Goal: Task Accomplishment & Management: Complete application form

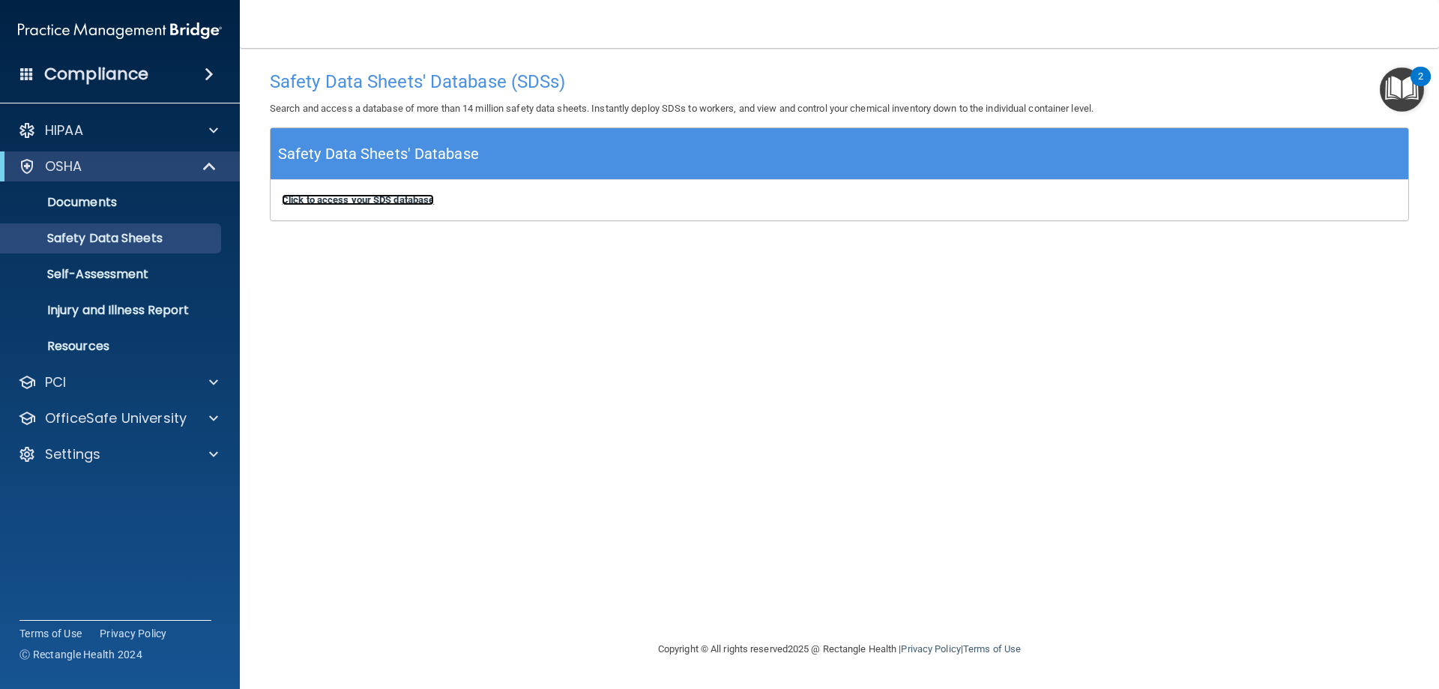
click at [405, 202] on b "Click to access your SDS database" at bounding box center [358, 199] width 152 height 11
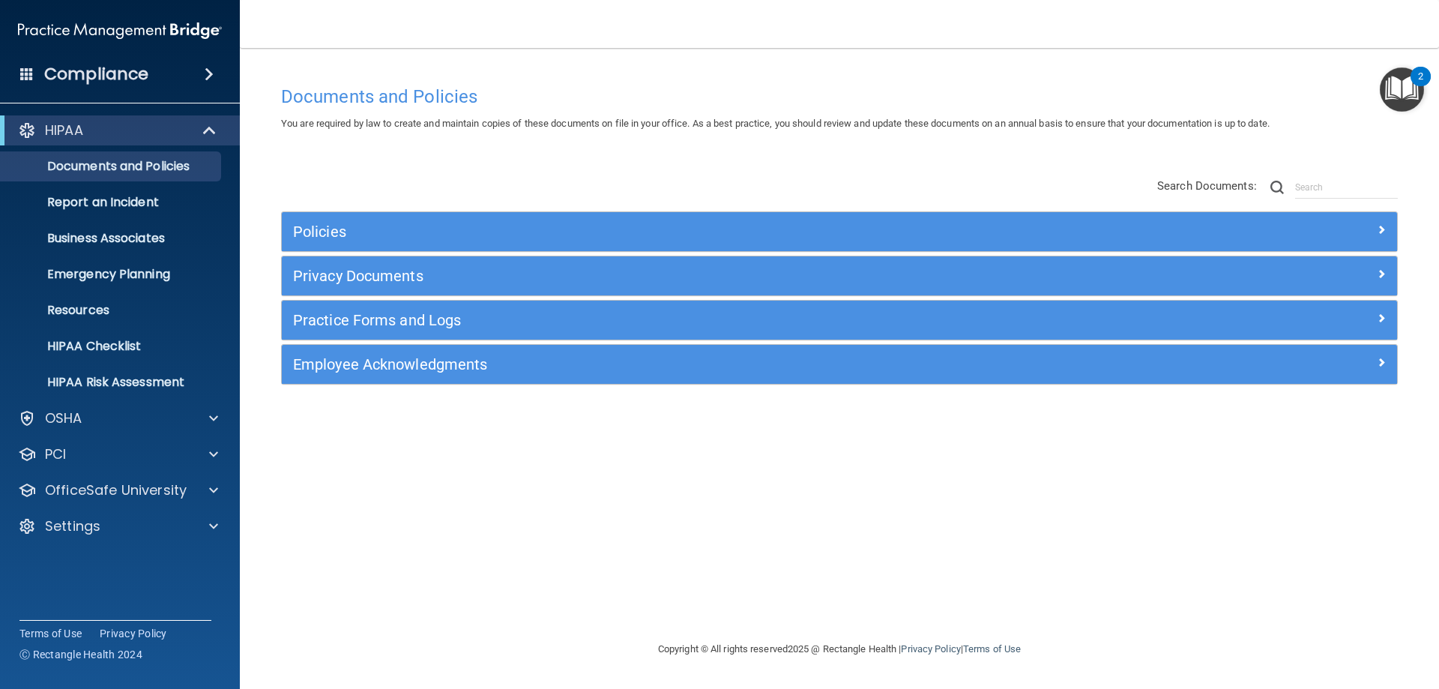
drag, startPoint x: 441, startPoint y: 1, endPoint x: 941, endPoint y: 64, distance: 504.5
click at [941, 64] on div "Documents and Policies You are required by law to create and maintain copies of…" at bounding box center [839, 344] width 1139 height 562
click at [833, 70] on div "Documents and Policies You are required by law to create and maintain copies of…" at bounding box center [839, 344] width 1139 height 562
click at [99, 76] on h4 "Compliance" at bounding box center [96, 74] width 104 height 21
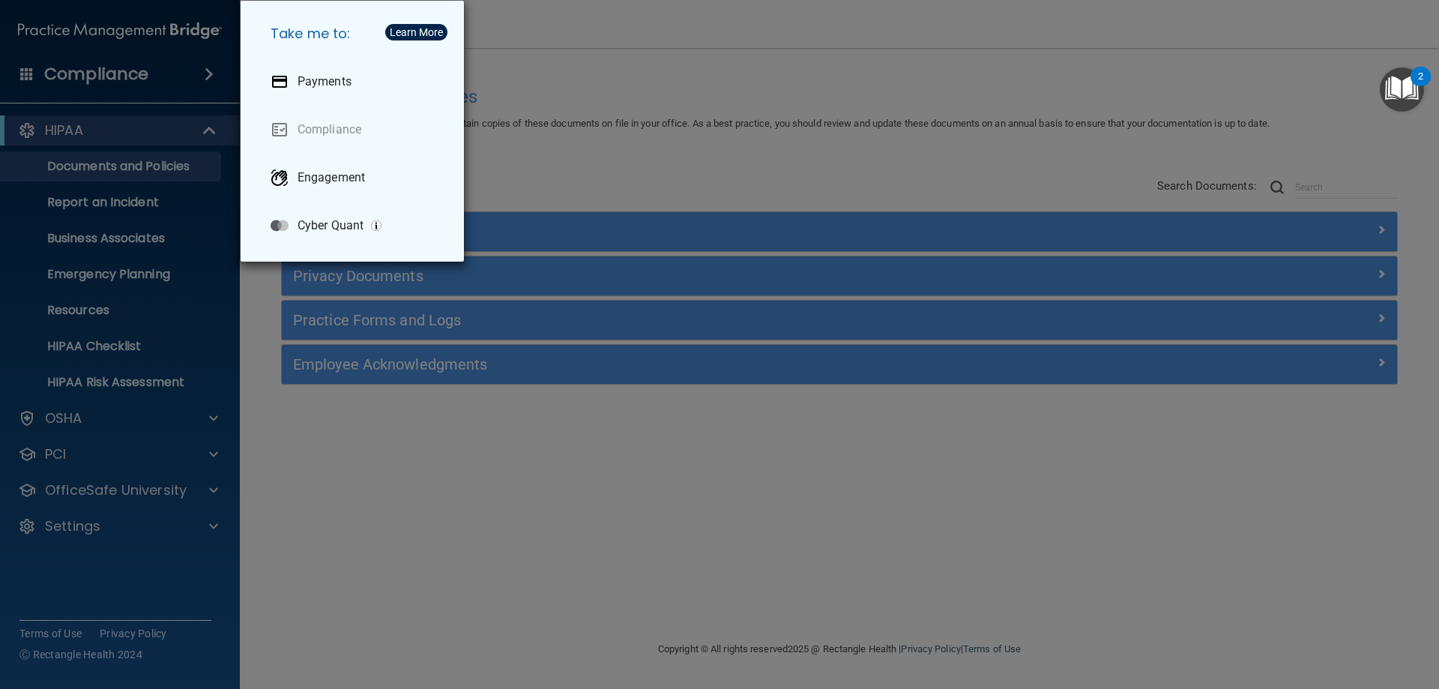
click at [47, 119] on div "Take me to: Payments Compliance Engagement Cyber Quant" at bounding box center [719, 344] width 1439 height 689
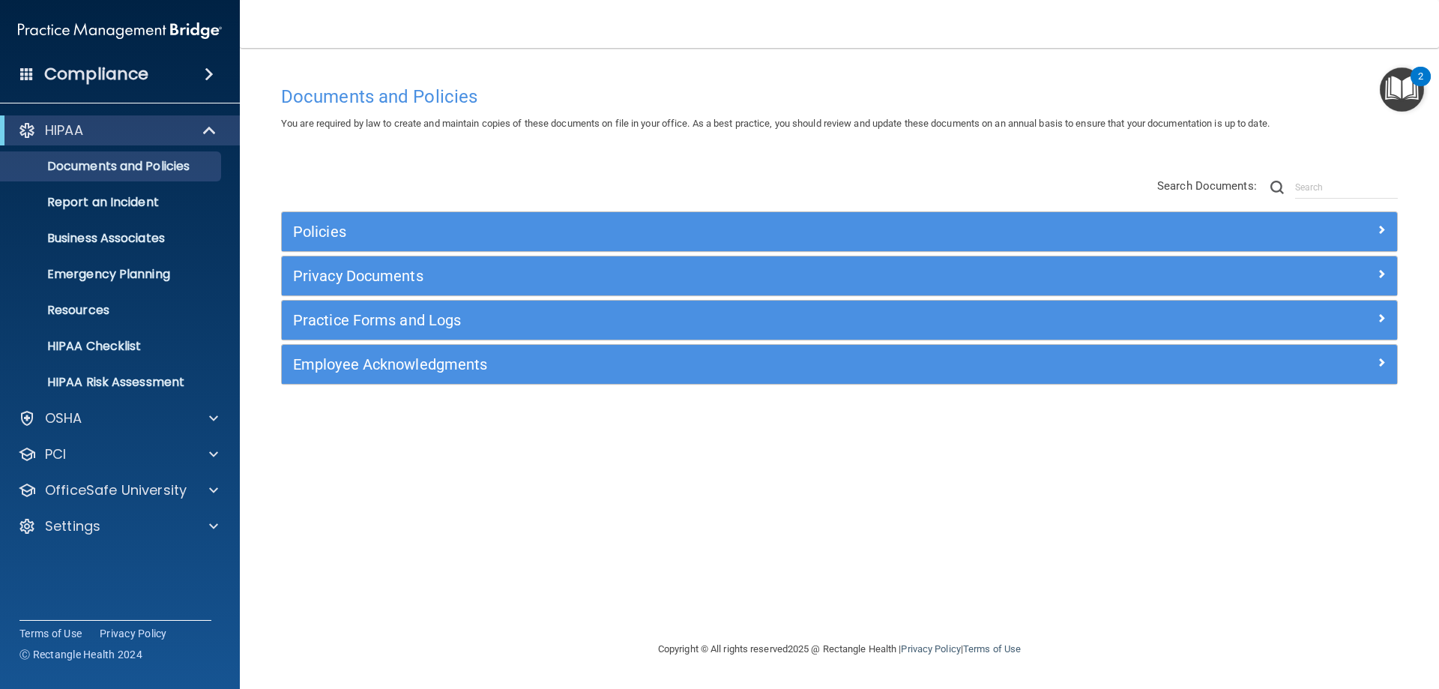
click at [135, 28] on img at bounding box center [120, 31] width 204 height 30
click at [84, 513] on div "Settings" at bounding box center [120, 526] width 241 height 30
click at [81, 518] on p "Settings" at bounding box center [72, 526] width 55 height 18
click at [82, 558] on p "My Account" at bounding box center [112, 562] width 205 height 15
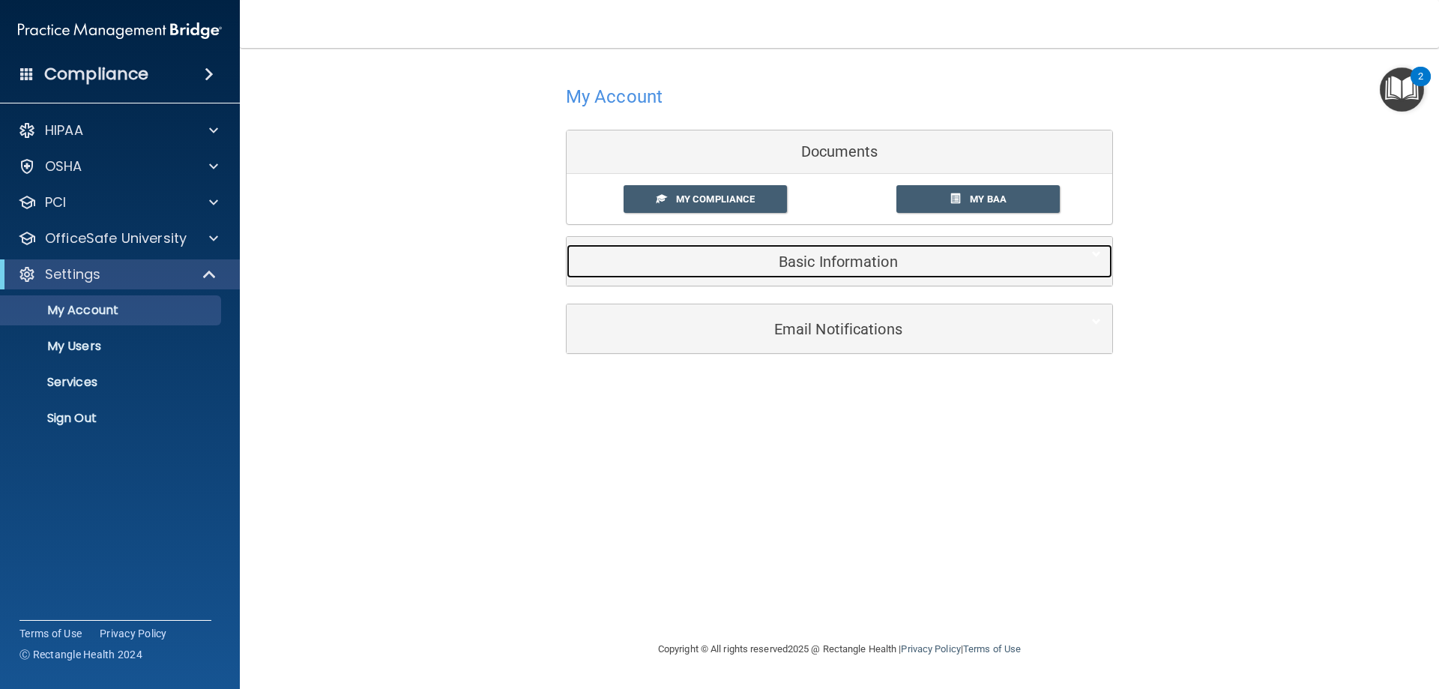
click at [799, 256] on h5 "Basic Information" at bounding box center [816, 261] width 477 height 16
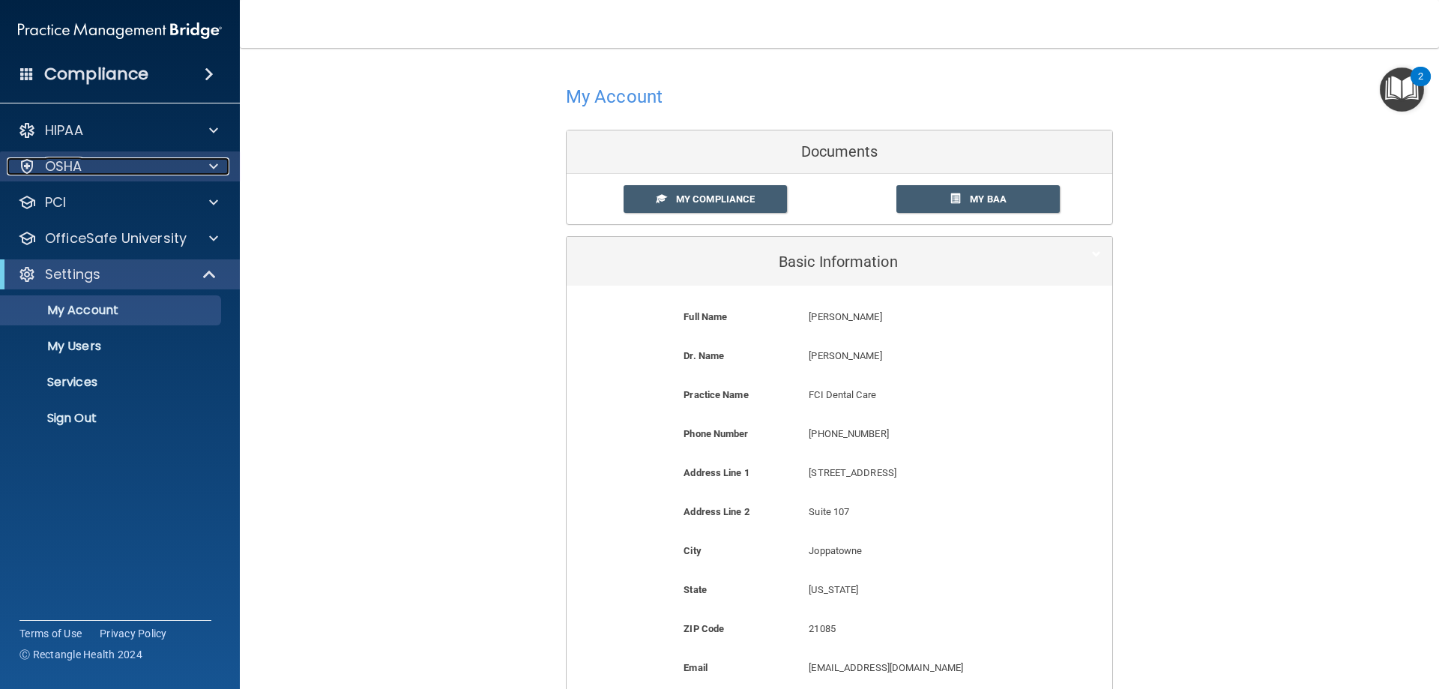
click at [79, 164] on p "OSHA" at bounding box center [63, 166] width 37 height 18
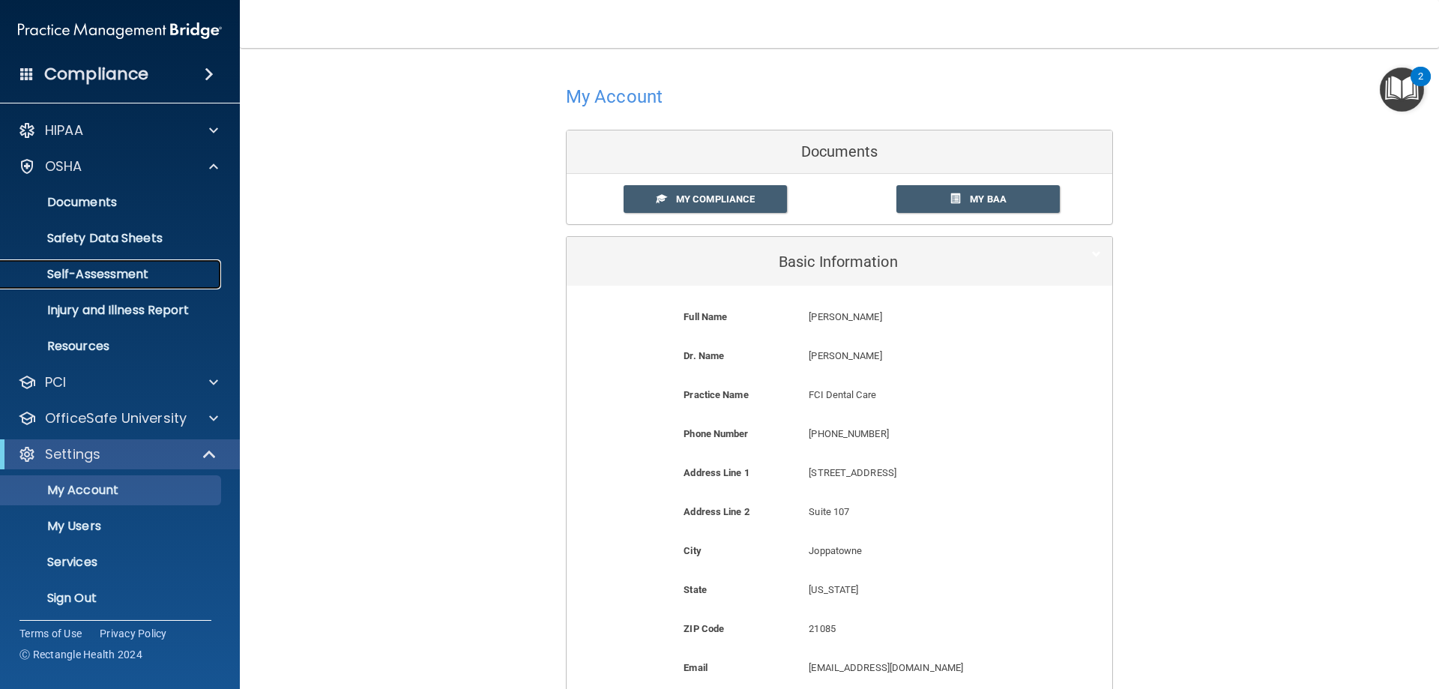
click at [97, 268] on p "Self-Assessment" at bounding box center [112, 274] width 205 height 15
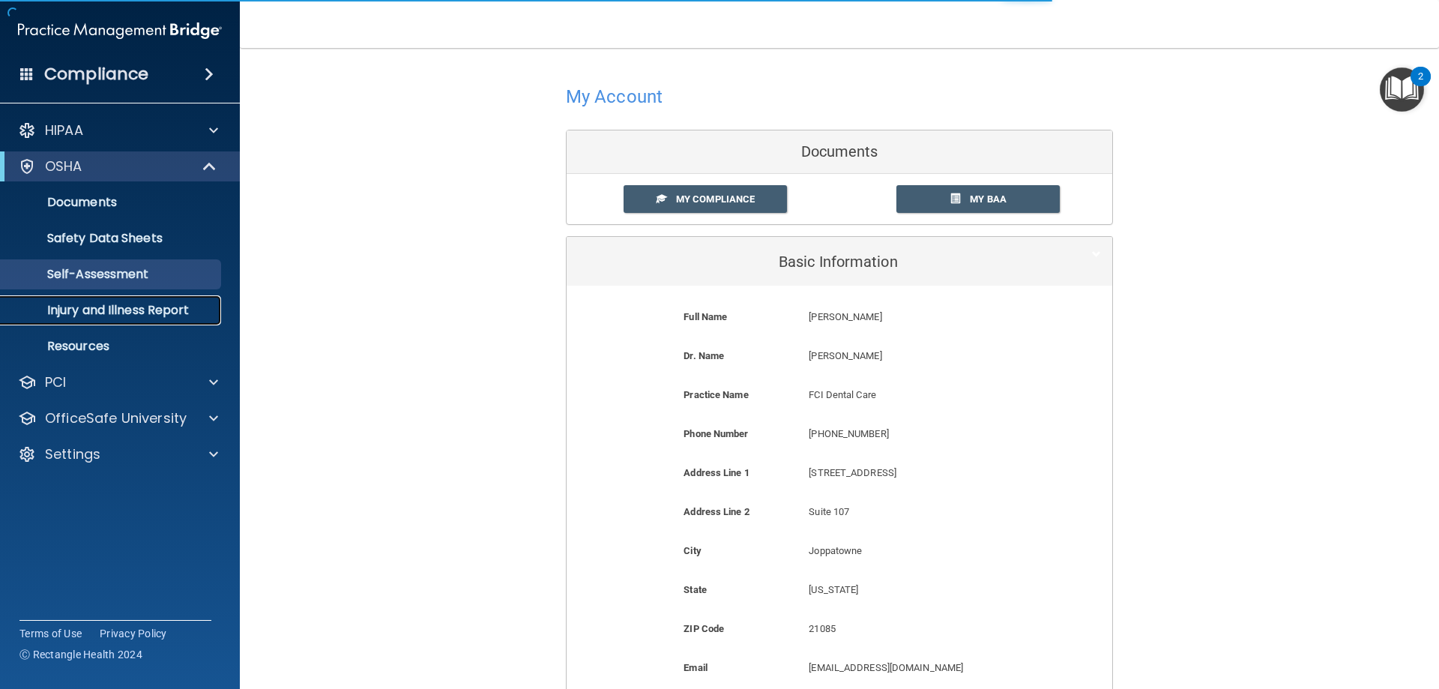
click at [139, 310] on p "Injury and Illness Report" at bounding box center [112, 310] width 205 height 15
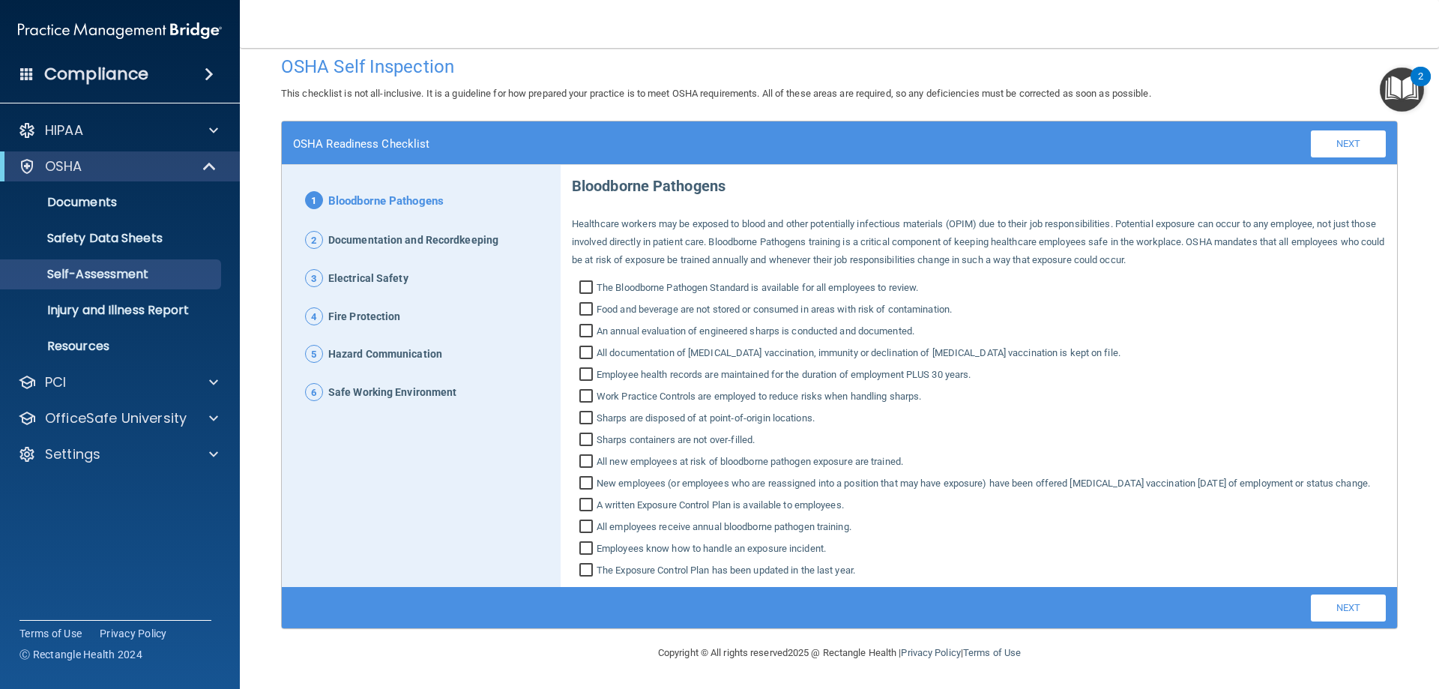
scroll to position [33, 0]
click at [579, 282] on input "The Bloodborne Pathogen Standard is available for all employees to review." at bounding box center [587, 289] width 17 height 15
checkbox input "true"
click at [582, 304] on input "Food and beverage are not stored or consumed in areas with risk of contaminatio…" at bounding box center [587, 311] width 17 height 15
checkbox input "true"
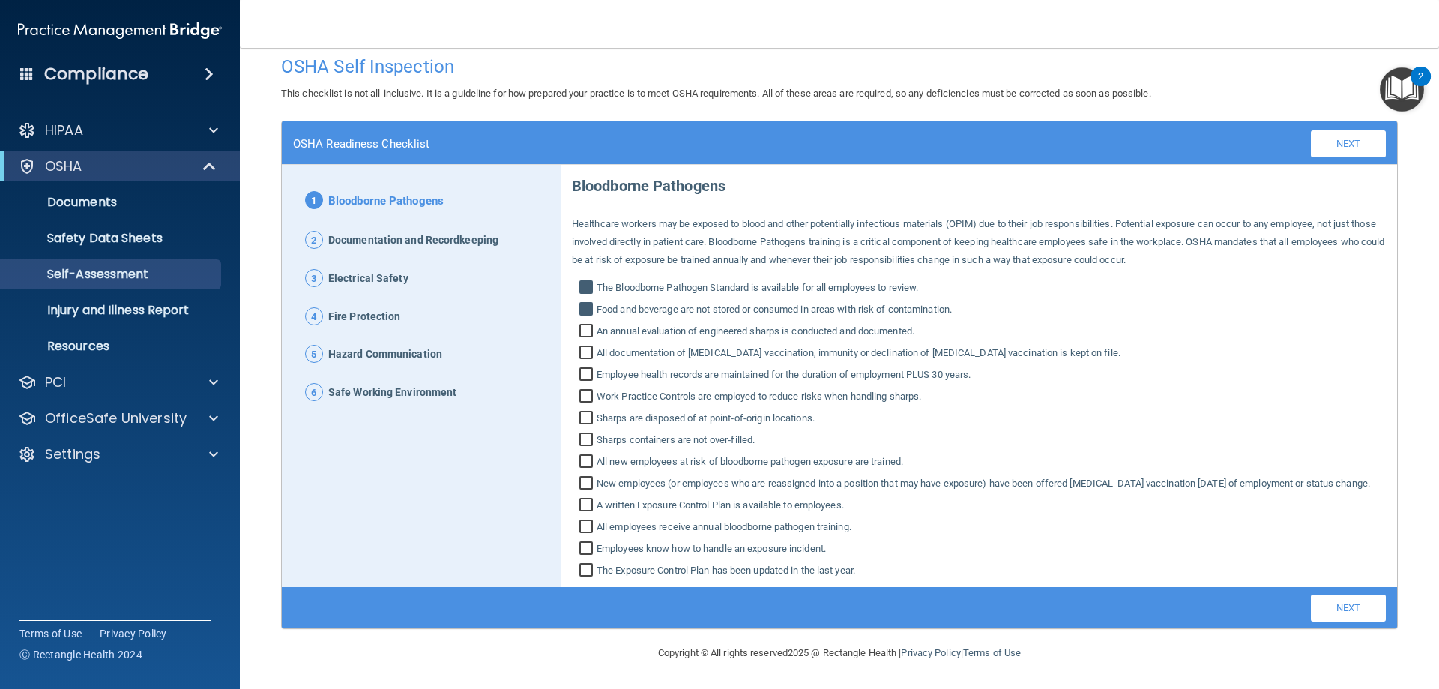
click at [584, 325] on input "An annual evaluation of engineered sharps is conducted and documented." at bounding box center [587, 332] width 17 height 15
checkbox input "true"
click at [579, 369] on input "Employee health records are maintained for the duration of employment PLUS 30 y…" at bounding box center [587, 376] width 17 height 15
checkbox input "true"
click at [580, 391] on input "Work Practice Controls are employed to reduce risks when handling sharps." at bounding box center [587, 398] width 17 height 15
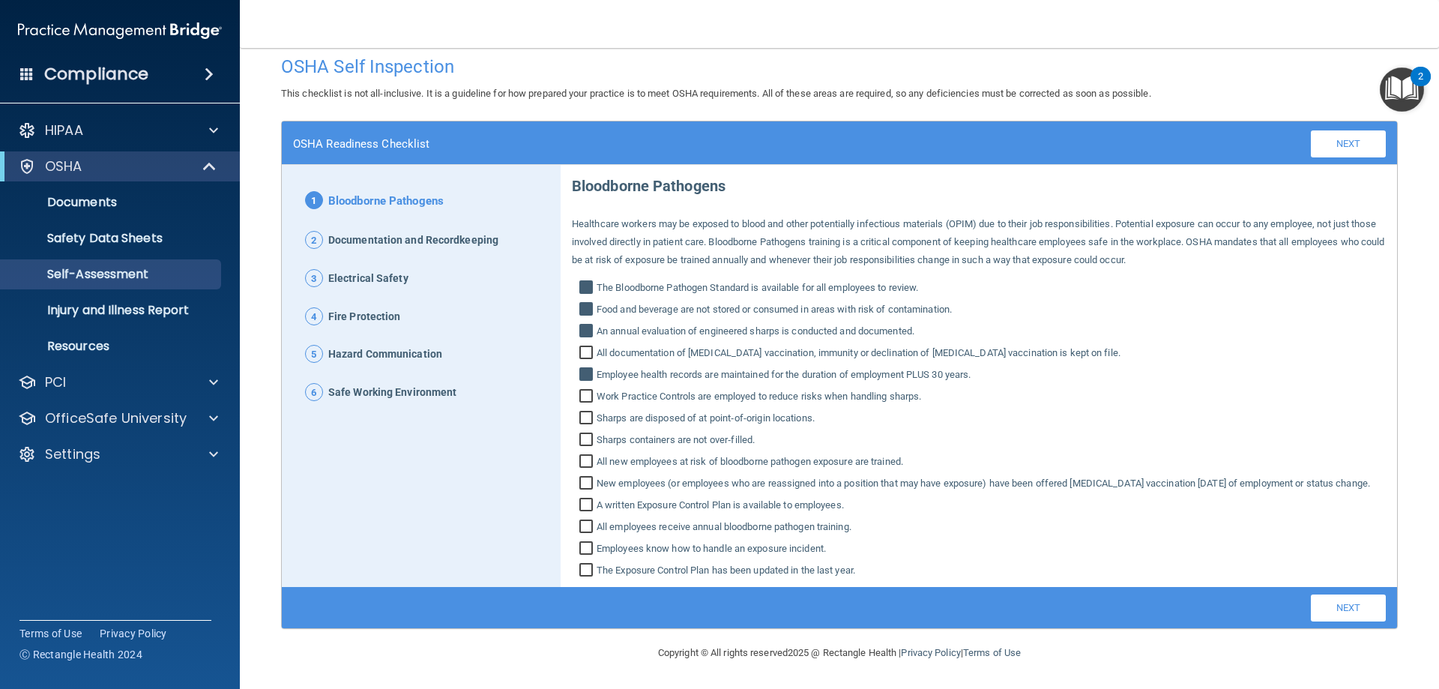
checkbox input "true"
click at [580, 412] on input "Sharps are disposed of at point‐of‐origin locations." at bounding box center [587, 419] width 17 height 15
checkbox input "true"
click at [579, 434] on input "Sharps containers are not over‐filled." at bounding box center [587, 441] width 17 height 15
checkbox input "true"
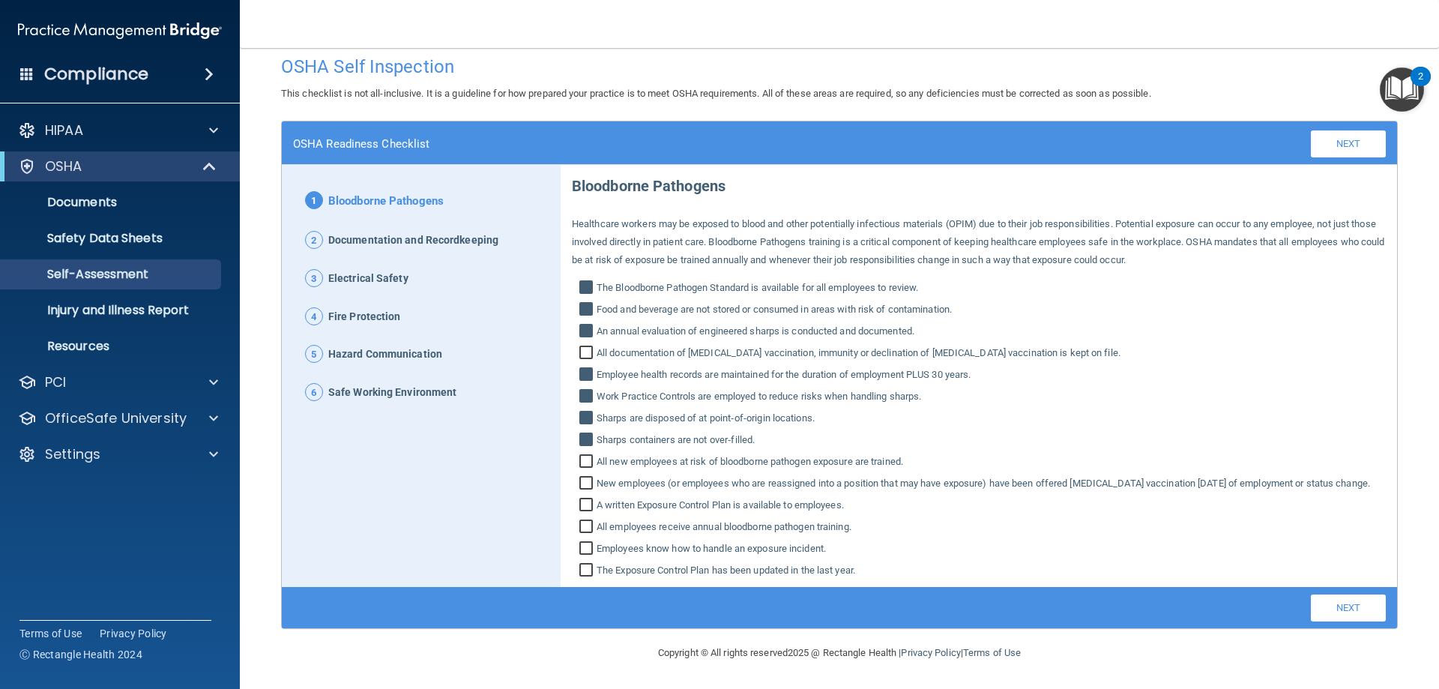
click at [579, 456] on input "All new employees at risk of bloodborne pathogen exposure are trained." at bounding box center [587, 463] width 17 height 15
checkbox input "true"
click at [582, 477] on input "New employees (or employees who are reassigned into a position that may have ex…" at bounding box center [587, 484] width 17 height 15
checkbox input "true"
click at [580, 504] on input "A written Exposure Control Plan is available to employees." at bounding box center [587, 506] width 17 height 15
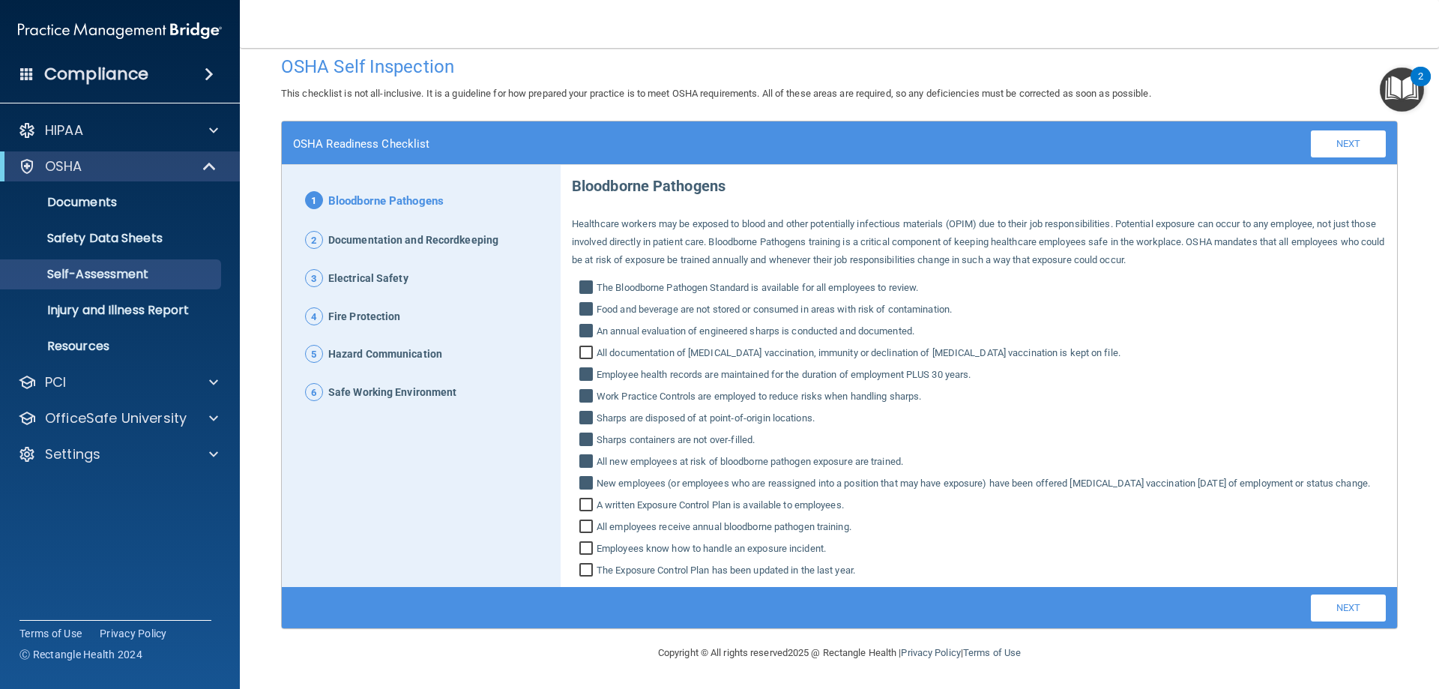
checkbox input "true"
click at [579, 528] on input "All employees receive annual bloodborne pathogen training." at bounding box center [587, 528] width 17 height 15
checkbox input "true"
click at [585, 545] on input "Employees know how to handle an exposure incident." at bounding box center [587, 550] width 17 height 15
checkbox input "true"
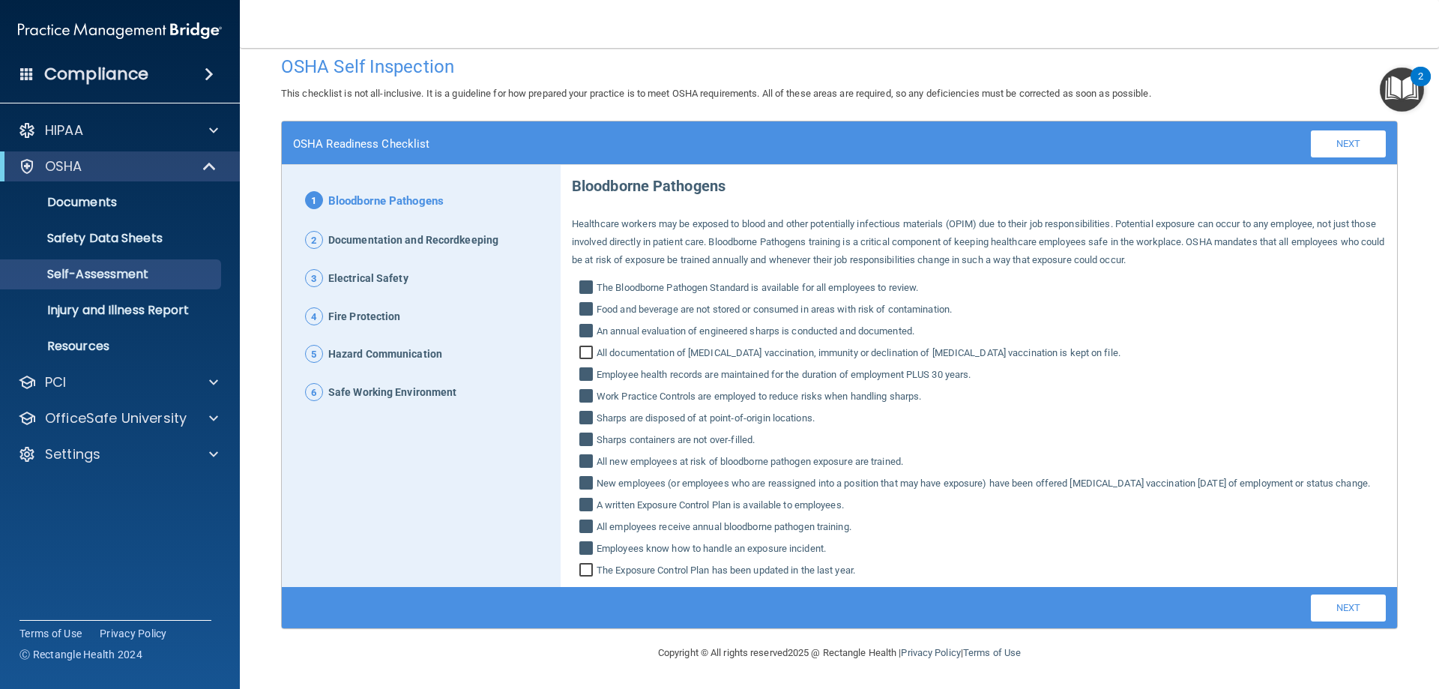
click at [584, 569] on input "The Exposure Control Plan has been updated in the last year." at bounding box center [587, 571] width 17 height 15
drag, startPoint x: 580, startPoint y: 570, endPoint x: 1177, endPoint y: 582, distance: 596.7
click at [582, 570] on input "The Exposure Control Plan has been updated in the last year." at bounding box center [587, 571] width 17 height 15
checkbox input "false"
click at [1339, 606] on link "Next" at bounding box center [1348, 607] width 75 height 27
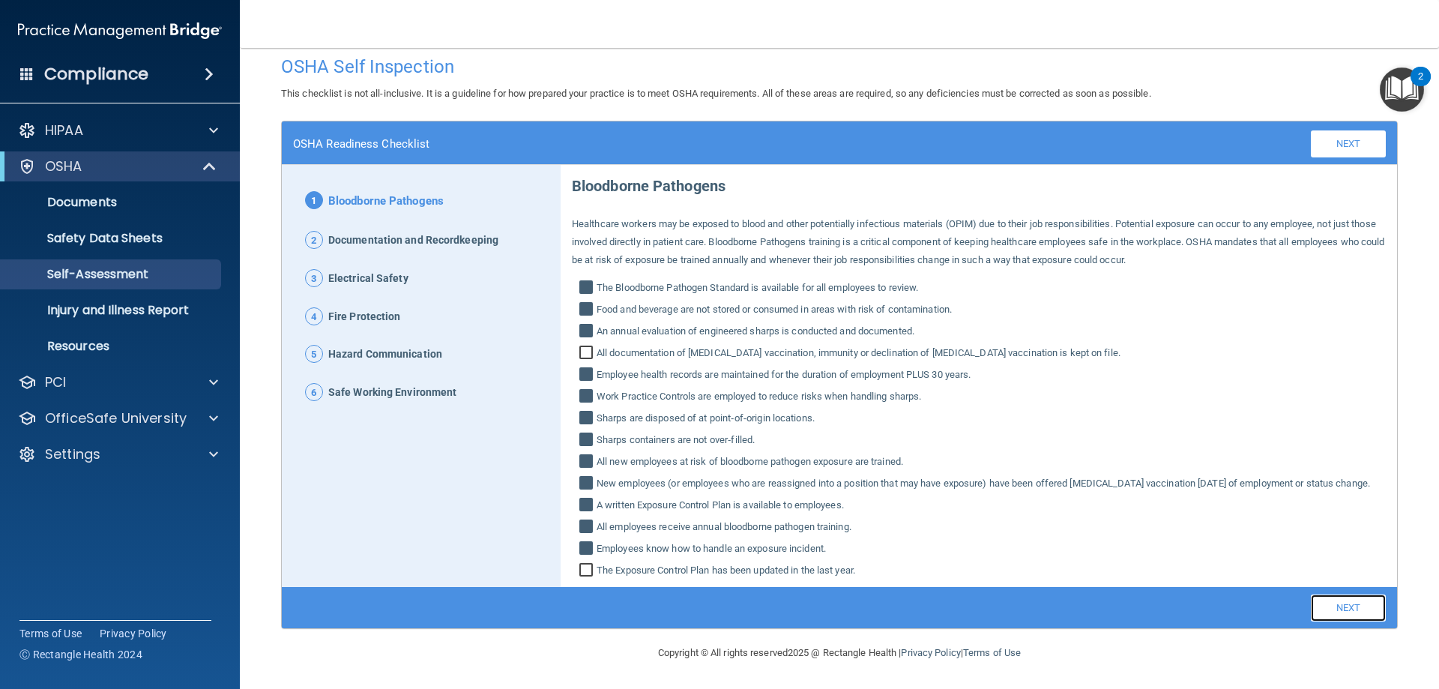
scroll to position [0, 0]
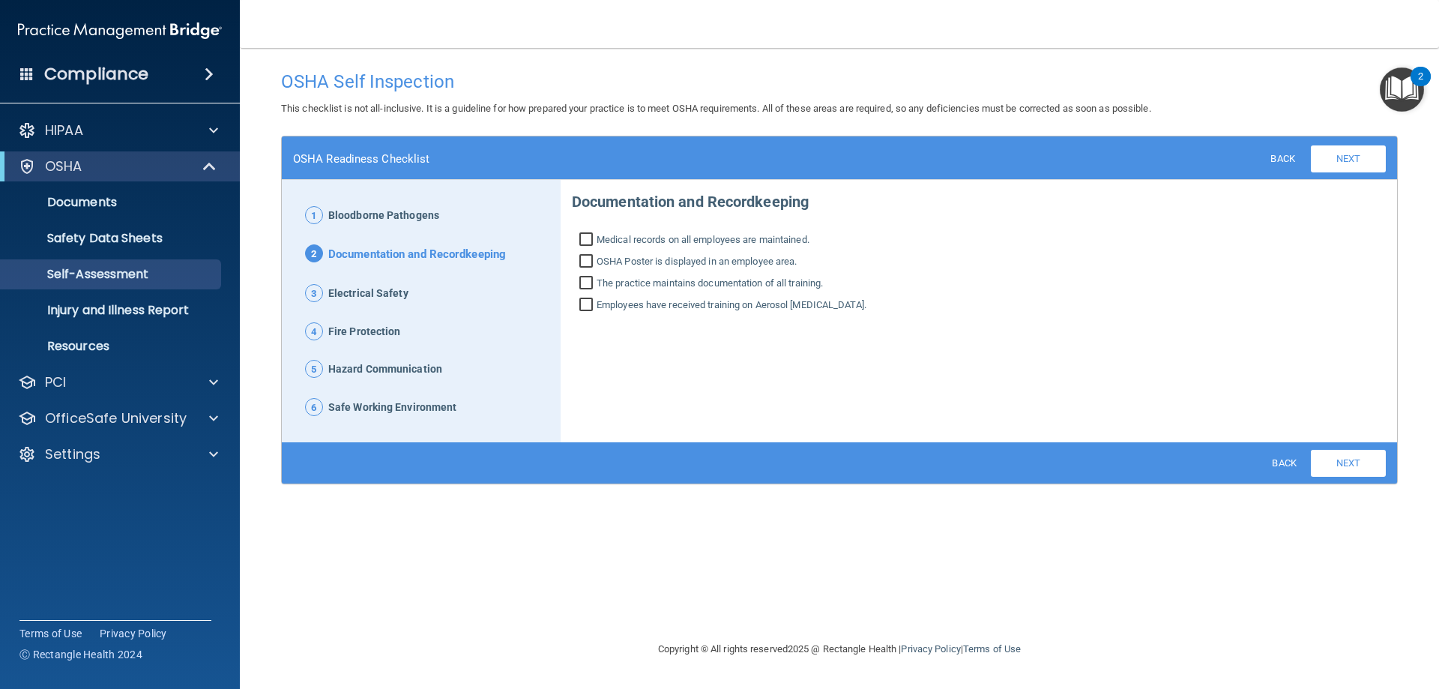
click at [581, 239] on input "Medical records on all employees are maintained." at bounding box center [587, 241] width 17 height 15
checkbox input "true"
drag, startPoint x: 585, startPoint y: 260, endPoint x: 593, endPoint y: 280, distance: 21.6
click at [588, 265] on input "OSHA Poster is displayed in an employee area." at bounding box center [587, 263] width 17 height 15
checkbox input "true"
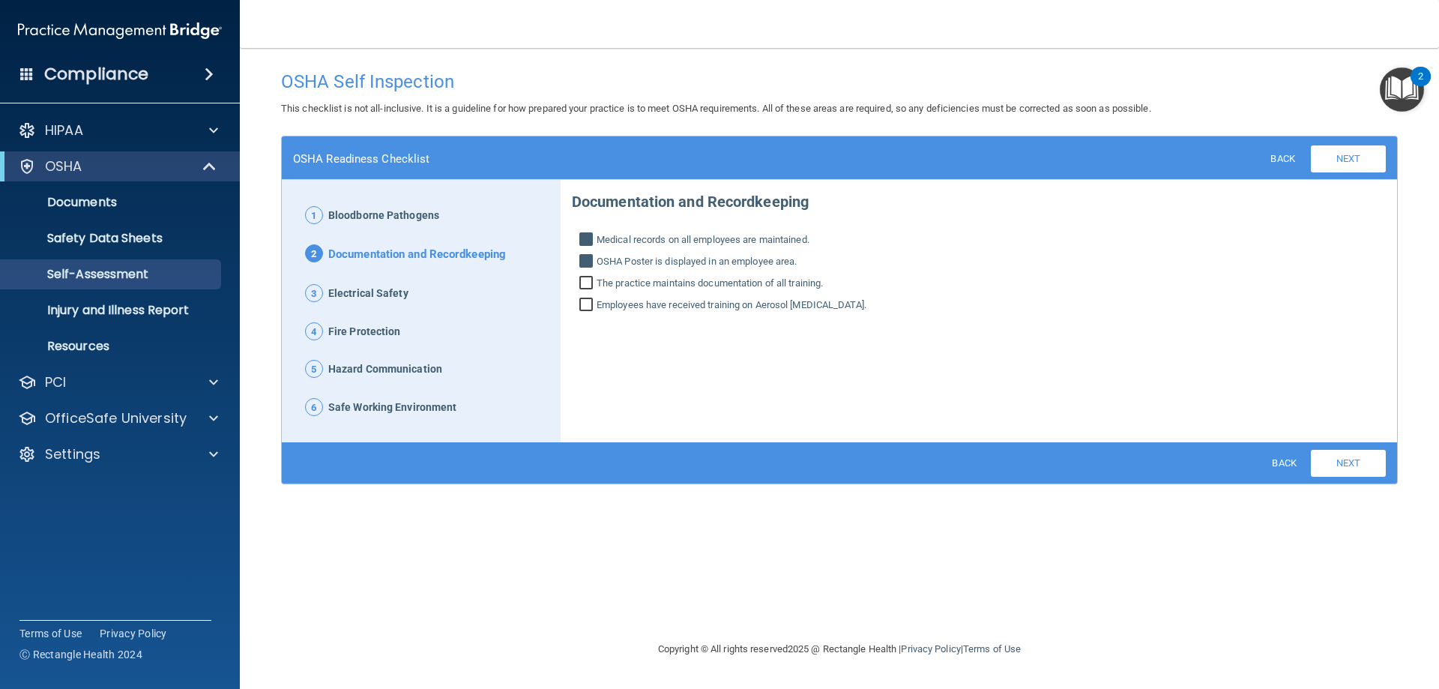
click at [590, 283] on input "The practice maintains documentation of all training." at bounding box center [587, 284] width 17 height 15
checkbox input "true"
click at [585, 304] on input "Employees have received training on Aerosol [MEDICAL_DATA]." at bounding box center [587, 306] width 17 height 15
checkbox input "true"
click at [1342, 457] on link "Next" at bounding box center [1348, 463] width 75 height 27
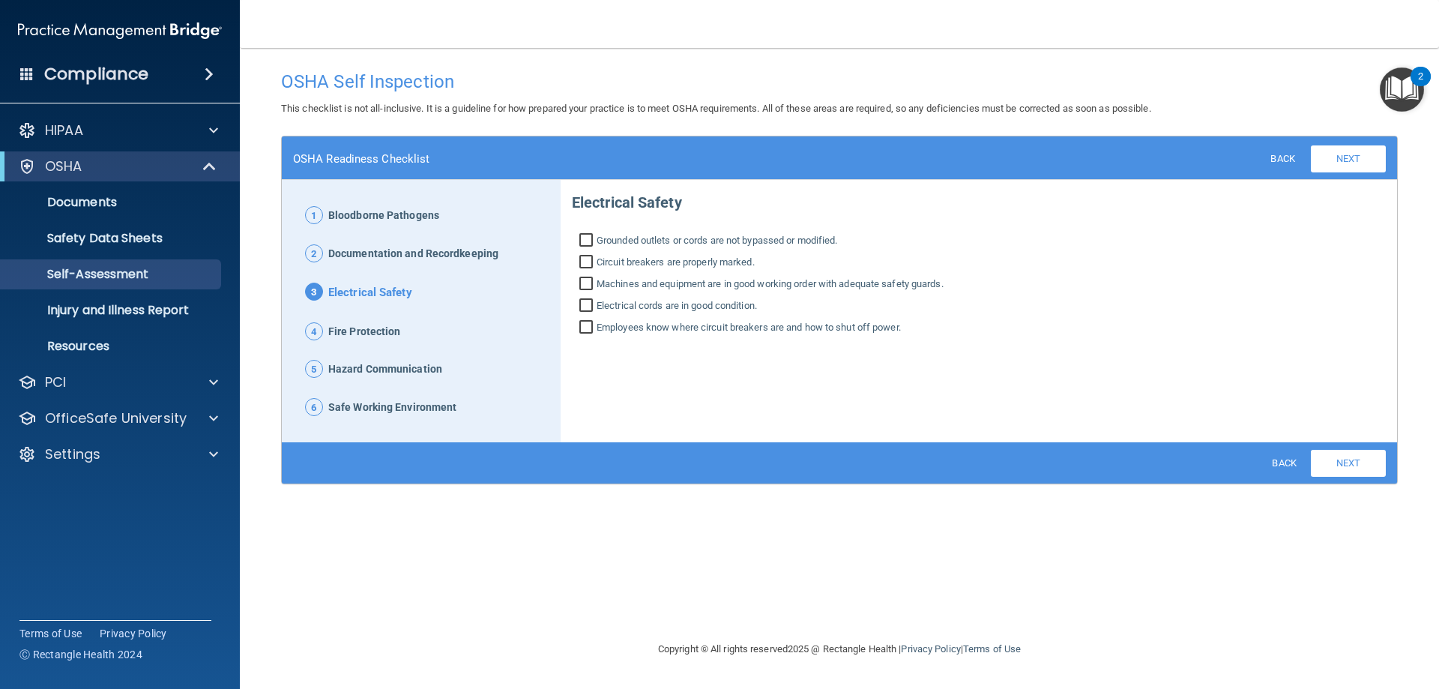
click at [582, 235] on input "Grounded outlets or cords are not bypassed or modified." at bounding box center [587, 242] width 17 height 15
checkbox input "true"
click at [583, 258] on input "Circuit breakers are properly marked." at bounding box center [587, 263] width 17 height 15
checkbox input "true"
click at [582, 283] on input "Machines and equipment are in good working order with adequate safety guards." at bounding box center [587, 285] width 17 height 15
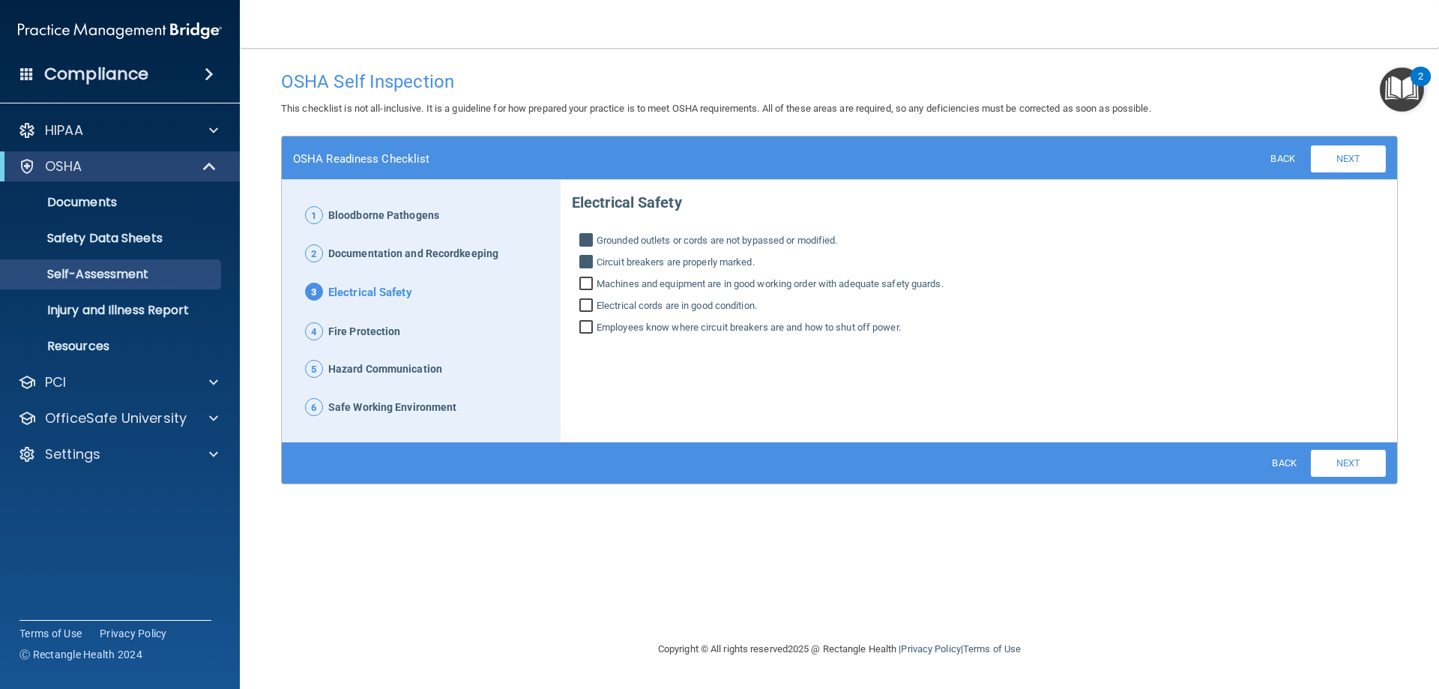
checkbox input "true"
click at [585, 303] on input "Electrical cords are in good condition." at bounding box center [587, 307] width 17 height 15
checkbox input "true"
click at [588, 324] on input "Employees know where circuit breakers are and how to shut off power." at bounding box center [587, 329] width 17 height 15
checkbox input "true"
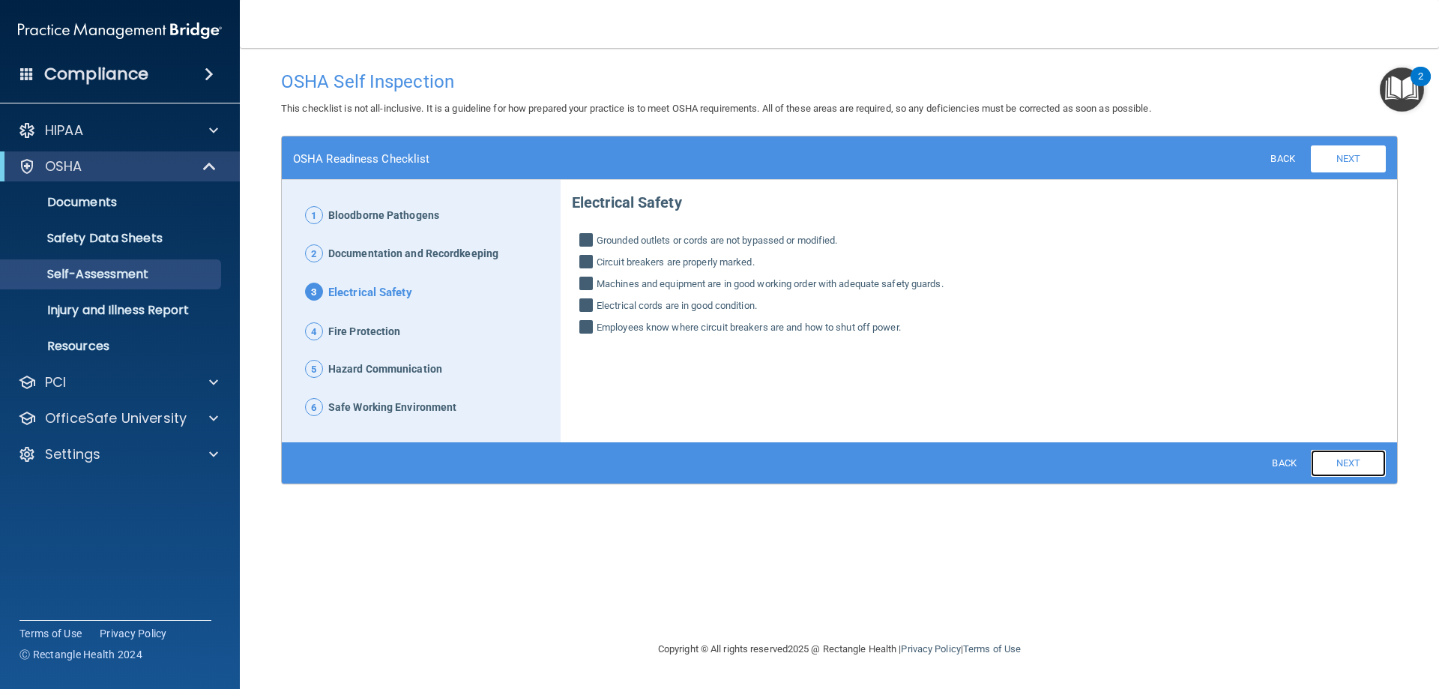
click at [1339, 460] on link "Next" at bounding box center [1348, 463] width 75 height 27
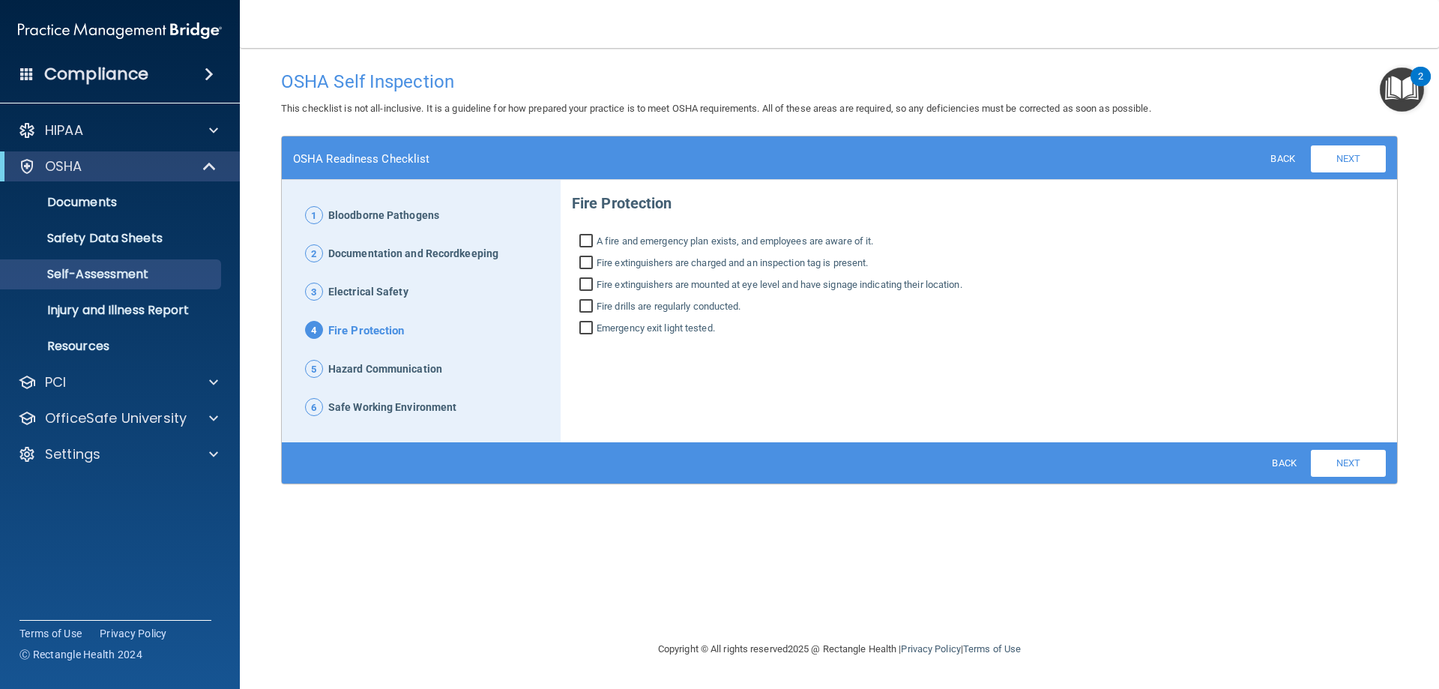
click at [584, 238] on input "A fire and emergency plan exists, and employees are aware of it." at bounding box center [587, 242] width 17 height 15
checkbox input "true"
click at [587, 257] on input "Fire extinguishers are charged and an inspection tag is present." at bounding box center [587, 264] width 17 height 15
checkbox input "true"
click at [588, 284] on input "Fire extinguishers are mounted at eye level and have signage indicating their l…" at bounding box center [587, 286] width 17 height 15
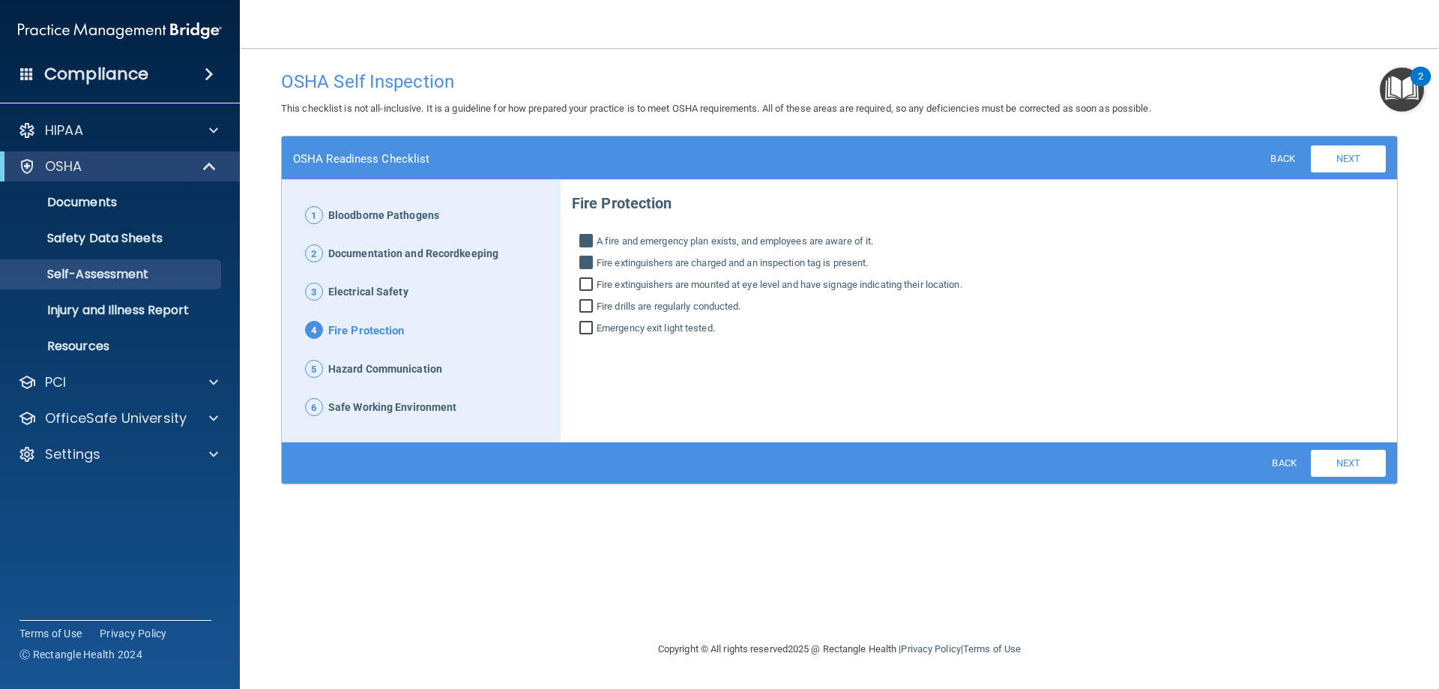
checkbox input "true"
click at [586, 306] on input "Fire drills are regularly conducted." at bounding box center [587, 308] width 17 height 15
checkbox input "true"
drag, startPoint x: 585, startPoint y: 325, endPoint x: 1248, endPoint y: 405, distance: 667.5
click at [587, 326] on input "Emergency exit light tested." at bounding box center [587, 329] width 17 height 15
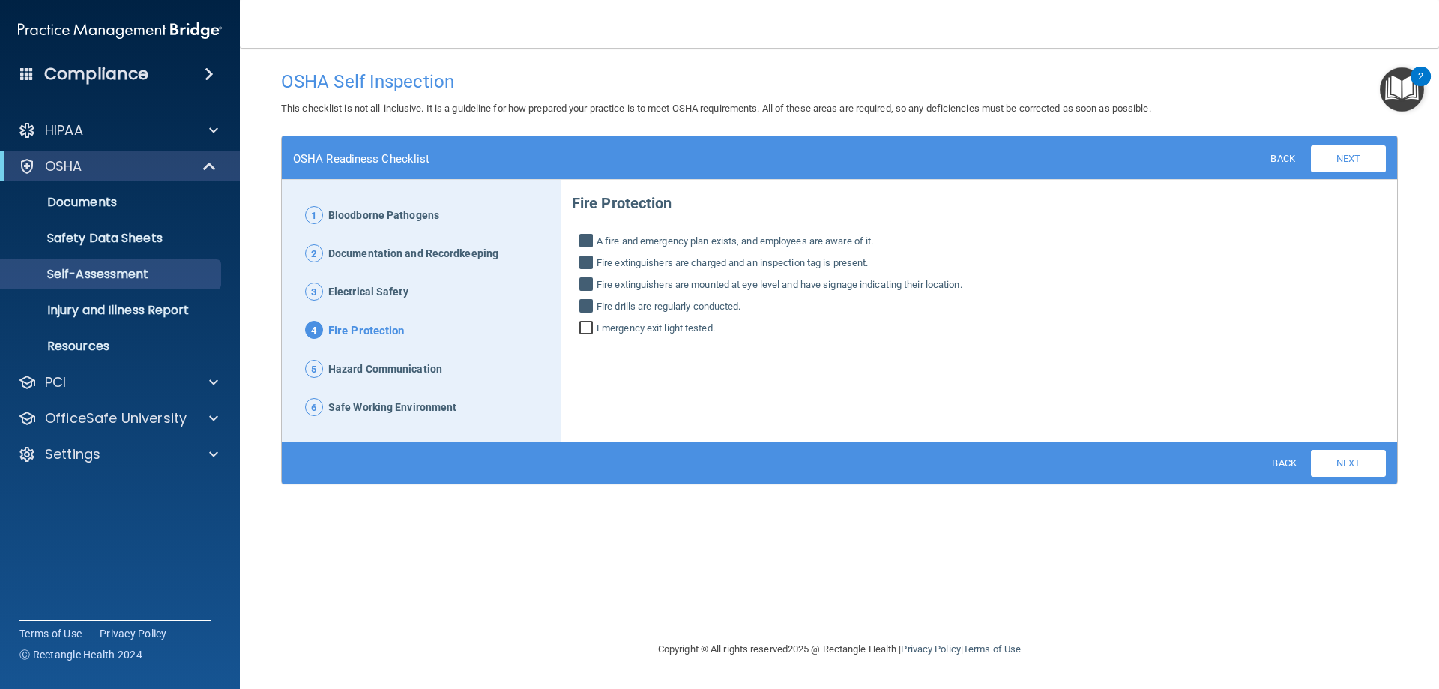
checkbox input "true"
click at [1339, 455] on link "Next" at bounding box center [1348, 463] width 75 height 27
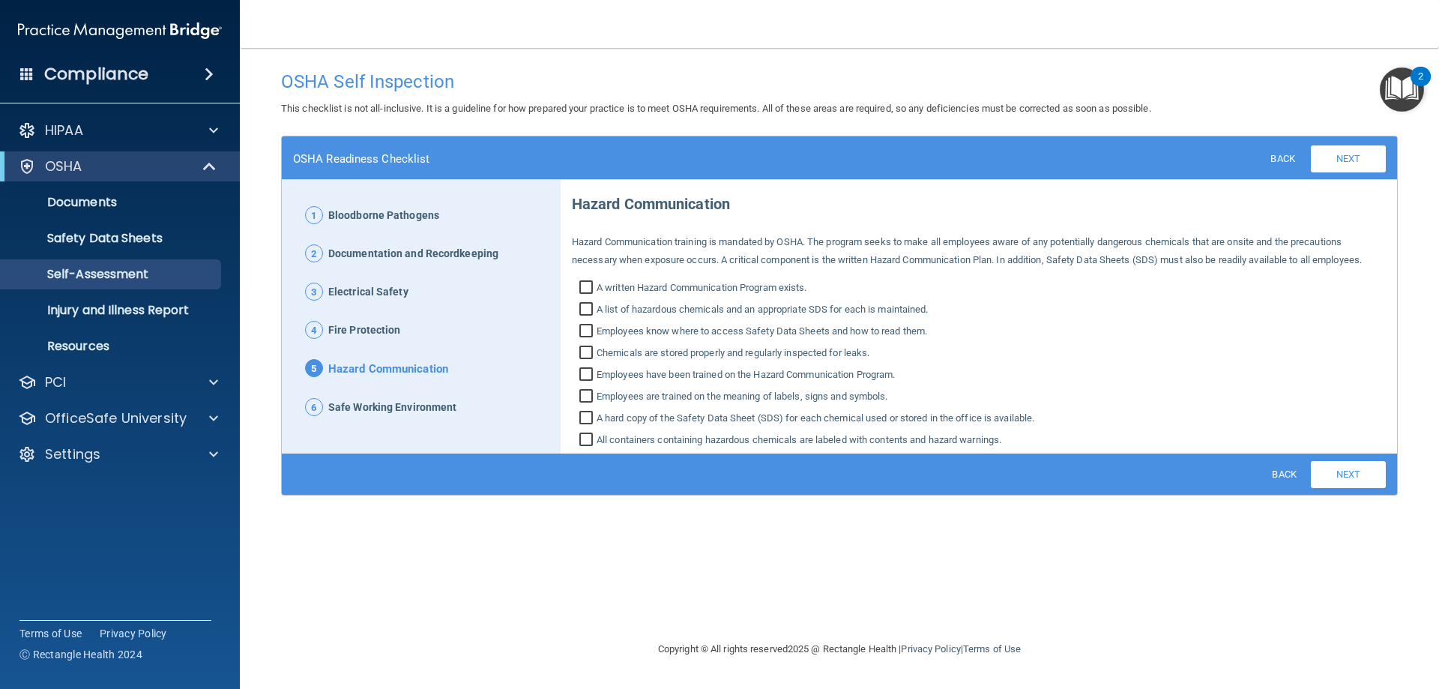
click at [588, 282] on input "A written Hazard Communication Program exists." at bounding box center [587, 289] width 17 height 15
checkbox input "true"
click at [587, 307] on input "A list of hazardous chemicals and an appropriate SDS for each is maintained." at bounding box center [587, 311] width 17 height 15
checkbox input "true"
click at [583, 331] on input "Employees know where to access Safety Data Sheets and how to read them." at bounding box center [587, 332] width 17 height 15
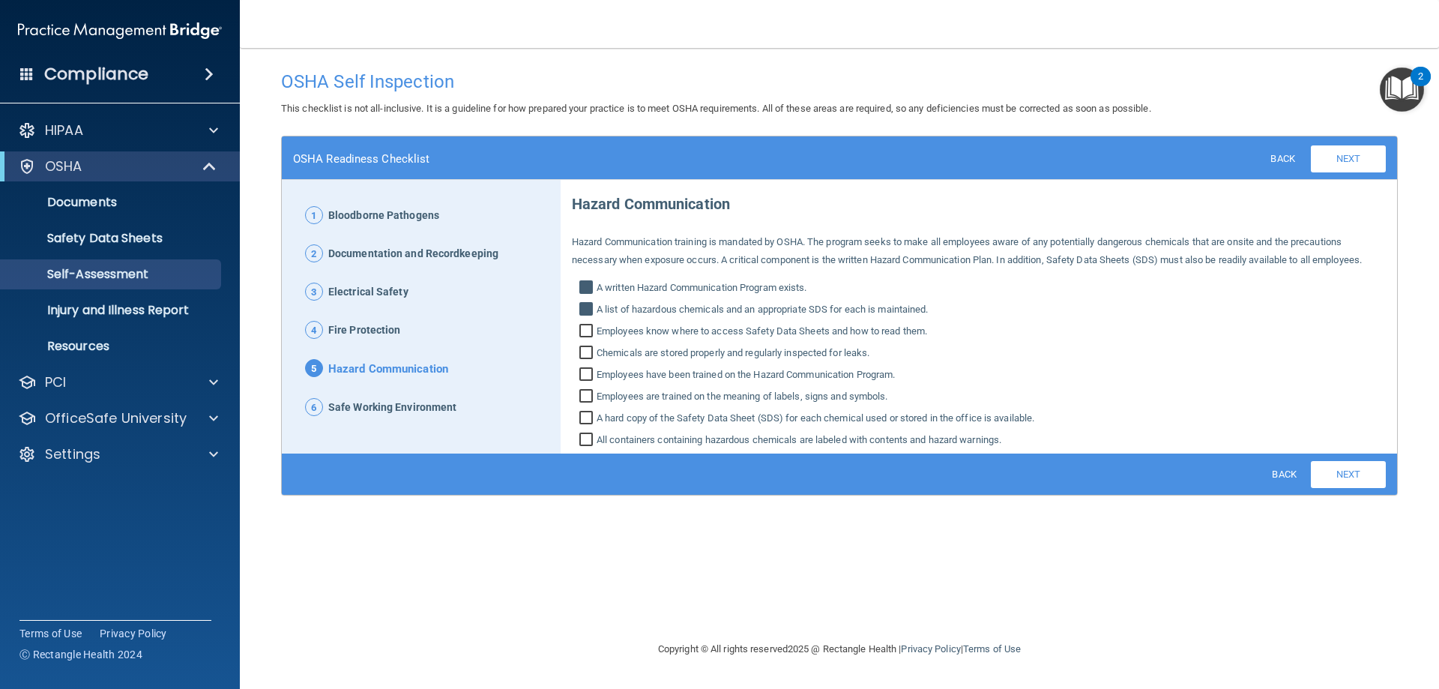
checkbox input "true"
click at [583, 348] on input "Chemicals are stored properly and regularly inspected for leaks." at bounding box center [587, 354] width 17 height 15
checkbox input "true"
click at [588, 439] on input "All containers containing hazardous chemicals are labeled with contents and haz…" at bounding box center [587, 441] width 17 height 15
checkbox input "true"
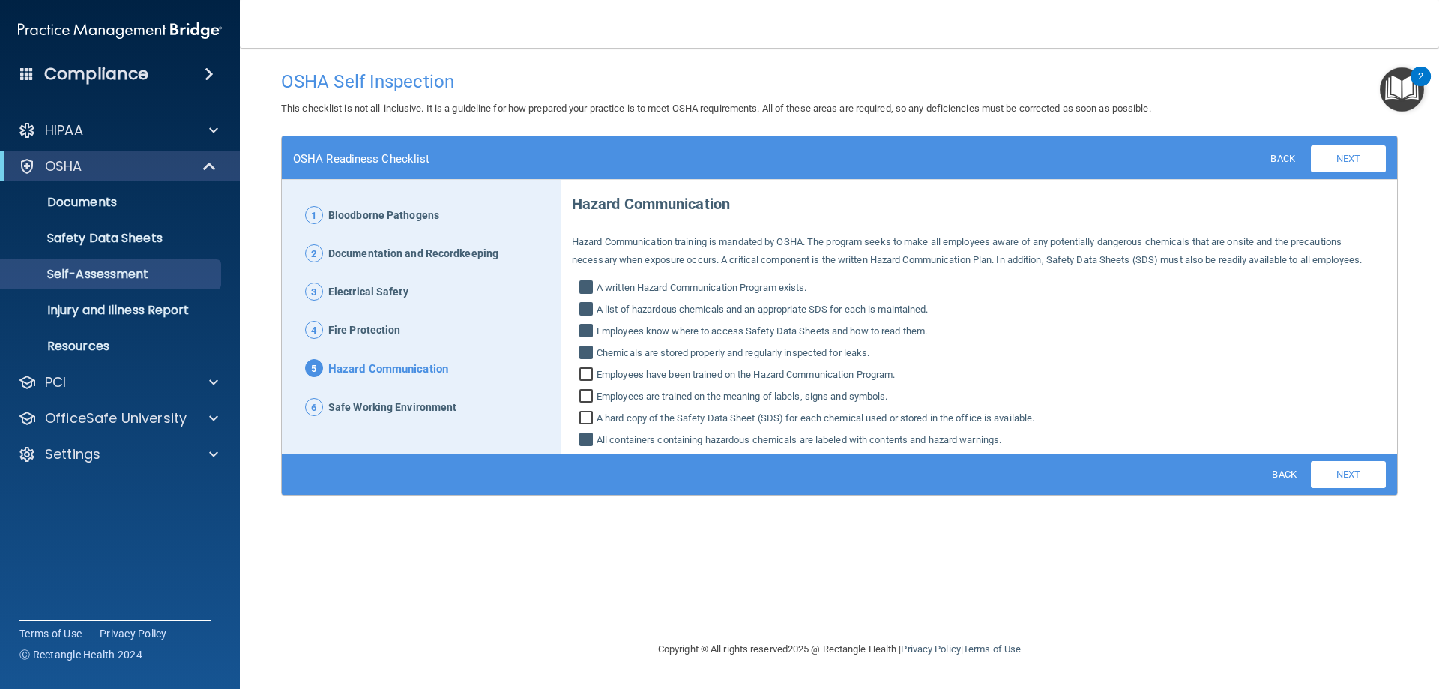
click at [591, 418] on input "A hard copy of the Safety Data Sheet (SDS) for each chemical used or stored in …" at bounding box center [587, 419] width 17 height 15
checkbox input "true"
click at [589, 395] on input "Employees are trained on the meaning of labels, signs and symbols." at bounding box center [587, 398] width 17 height 15
checkbox input "true"
click at [1347, 471] on link "Next" at bounding box center [1348, 474] width 75 height 27
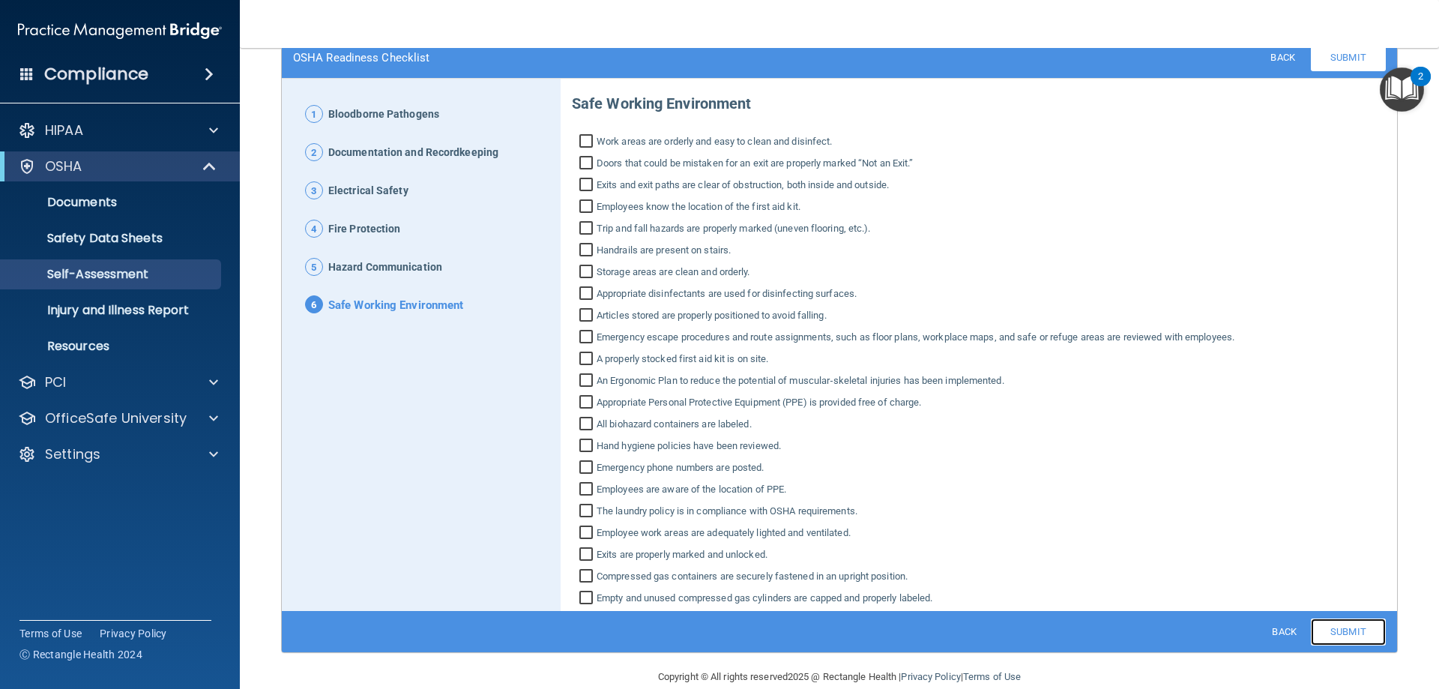
scroll to position [125, 0]
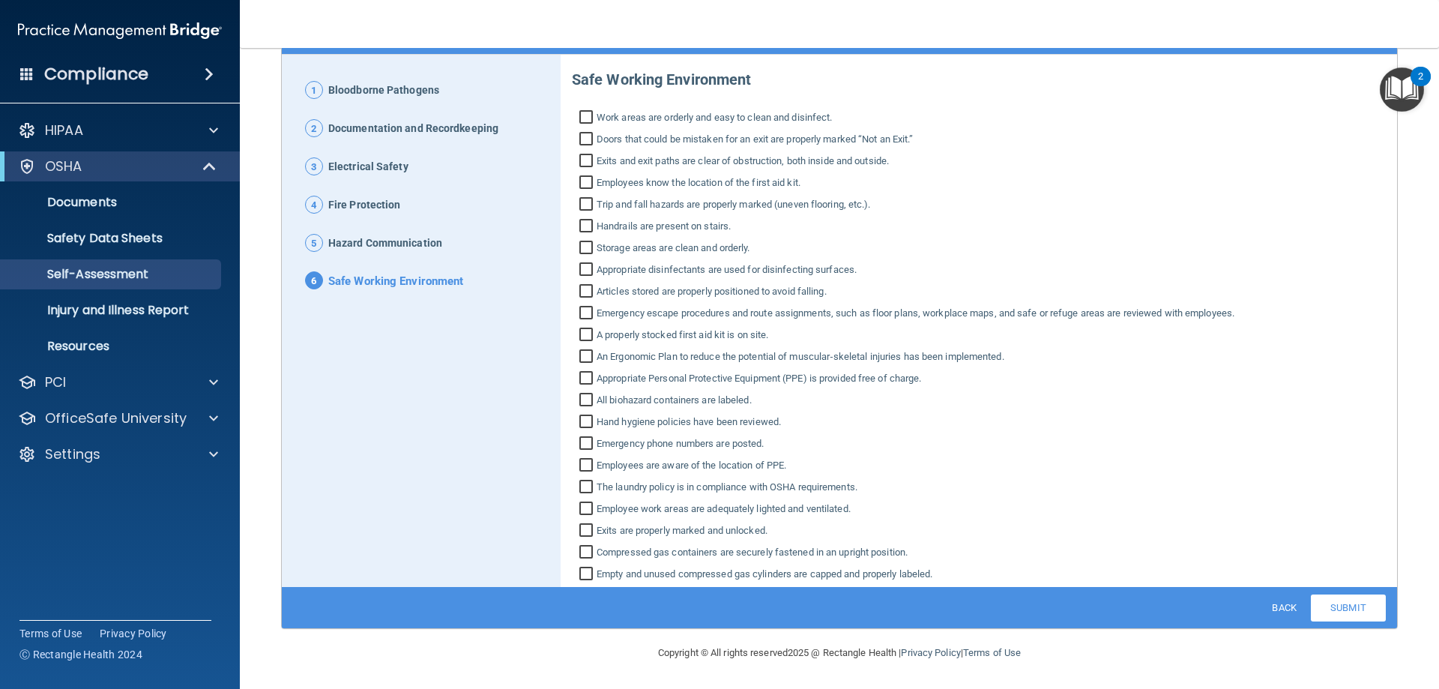
click at [586, 115] on input "Work areas are orderly and easy to clean and disinfect." at bounding box center [587, 119] width 17 height 15
checkbox input "true"
click at [585, 138] on input "Doors that could be mistaken for an exit are properly marked “Not an Exit.”" at bounding box center [587, 140] width 17 height 15
checkbox input "true"
click at [582, 160] on input "Exits and exit paths are clear of obstruction, both inside and outside." at bounding box center [587, 162] width 17 height 15
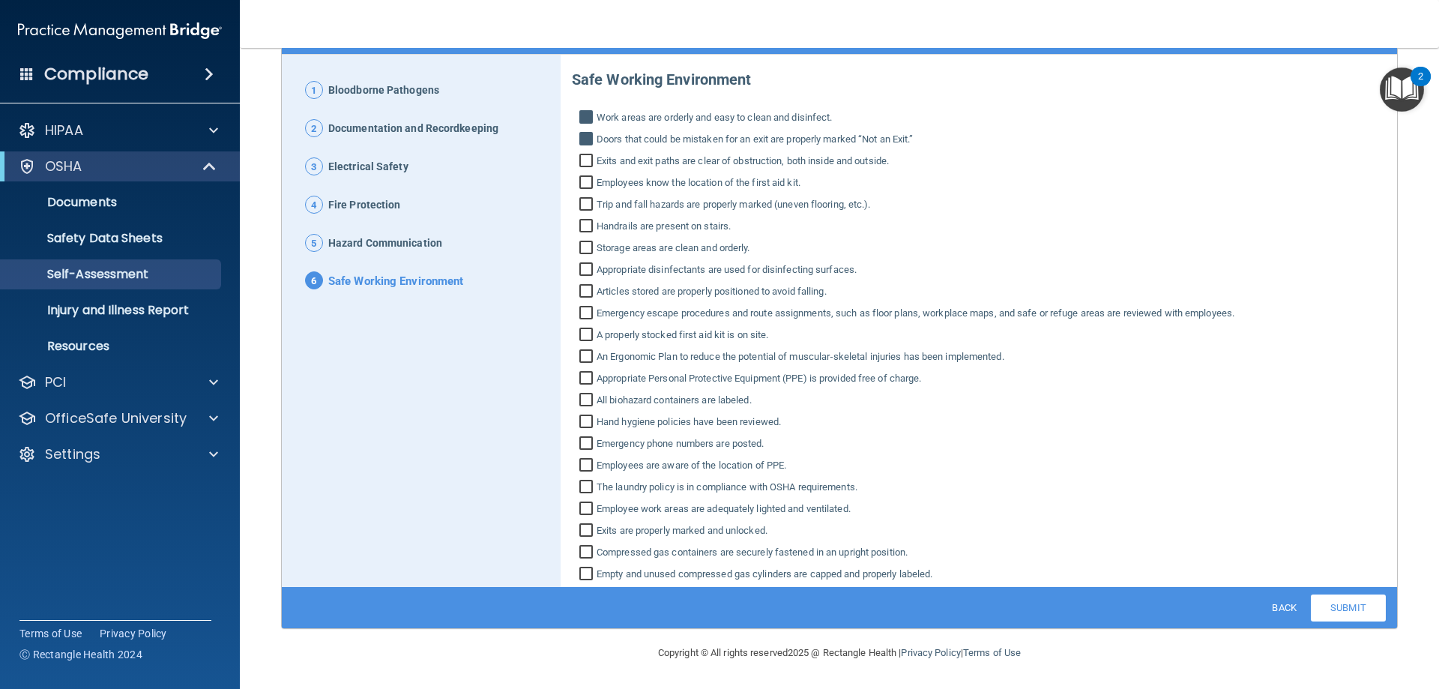
checkbox input "true"
click at [581, 177] on input "Employees know the location of the first aid kit." at bounding box center [587, 184] width 17 height 15
checkbox input "true"
click at [580, 208] on input "Trip and fall hazards are properly marked (uneven flooring, etc.)." at bounding box center [587, 206] width 17 height 15
checkbox input "true"
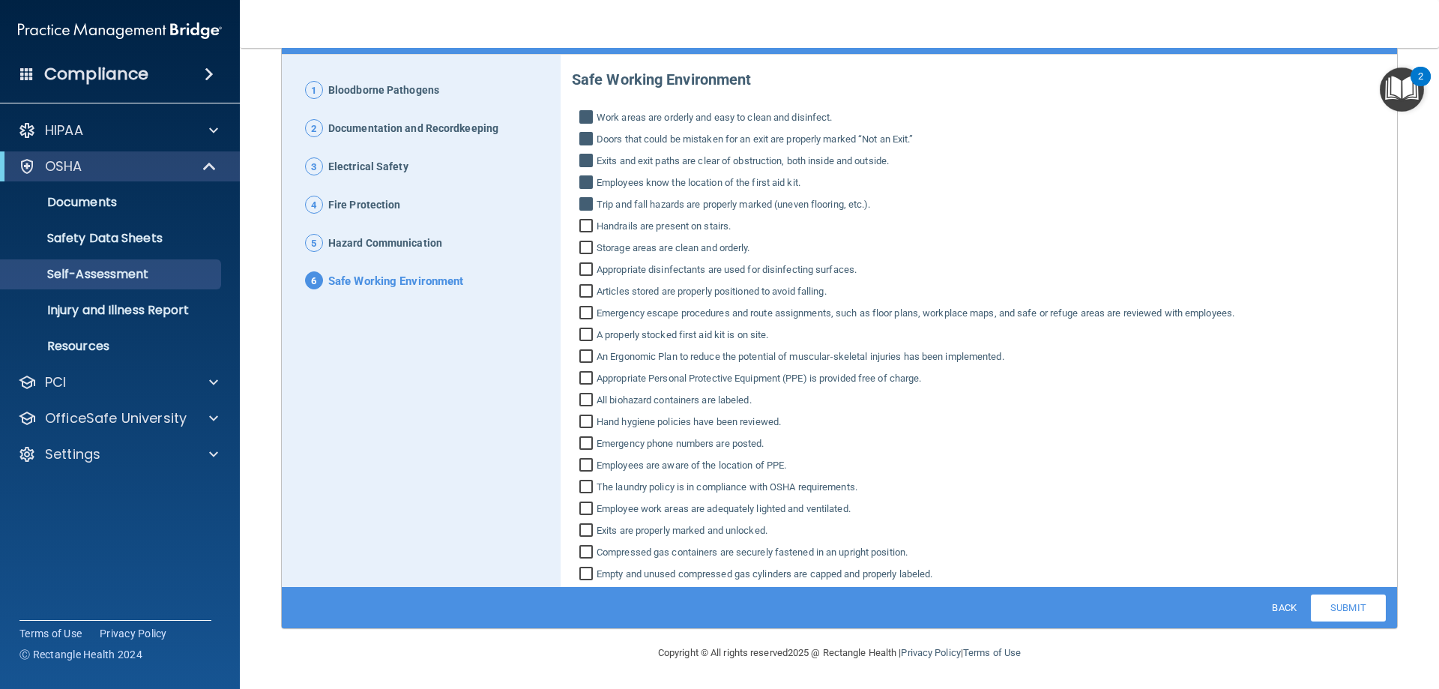
click at [585, 247] on input "Storage areas are clean and orderly." at bounding box center [587, 249] width 17 height 15
checkbox input "true"
click at [581, 268] on input "Appropriate disinfectants are used for disinfecting surfaces." at bounding box center [587, 271] width 17 height 15
checkbox input "true"
click at [579, 289] on input "Articles stored are properly positioned to avoid falling." at bounding box center [587, 293] width 17 height 15
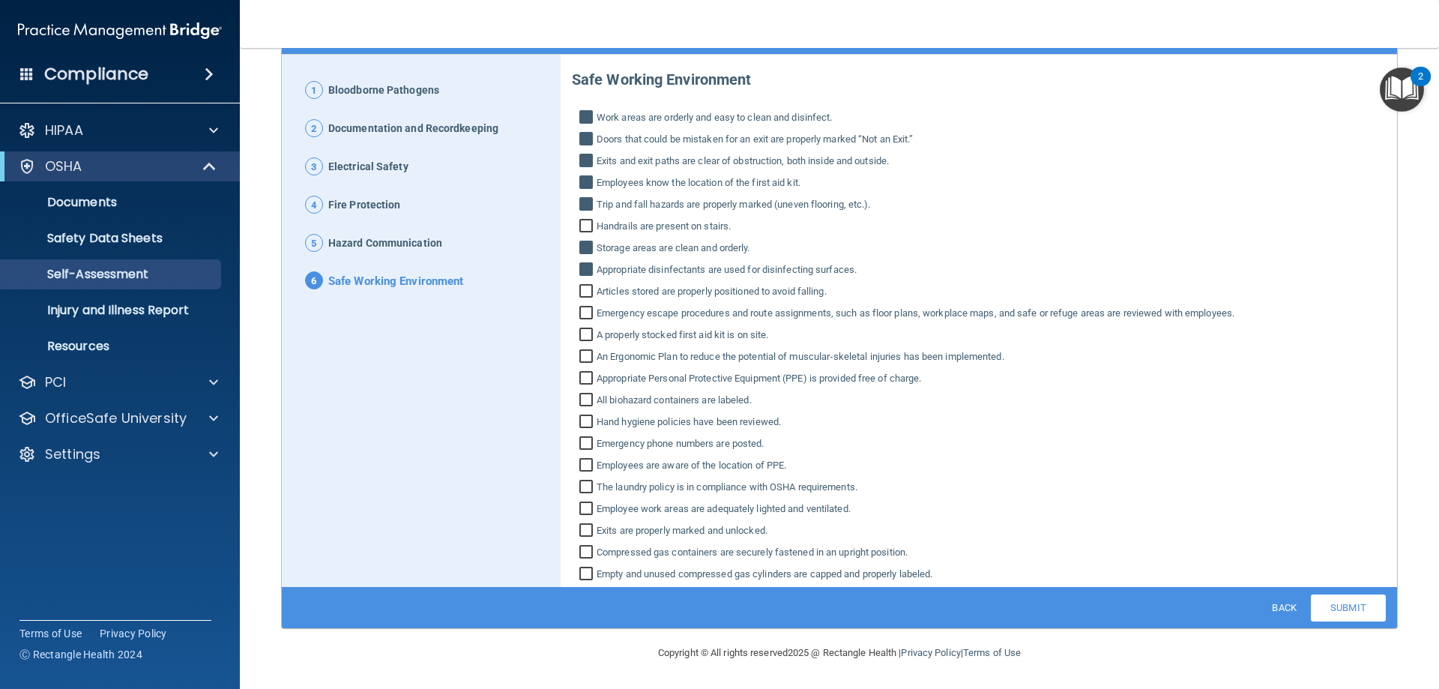
checkbox input "true"
click at [579, 310] on input "Emergency escape procedures and route assignments, such as floor plans, workpla…" at bounding box center [587, 314] width 17 height 15
checkbox input "true"
click at [582, 337] on input "A properly stocked first aid kit is on site." at bounding box center [587, 336] width 17 height 15
checkbox input "true"
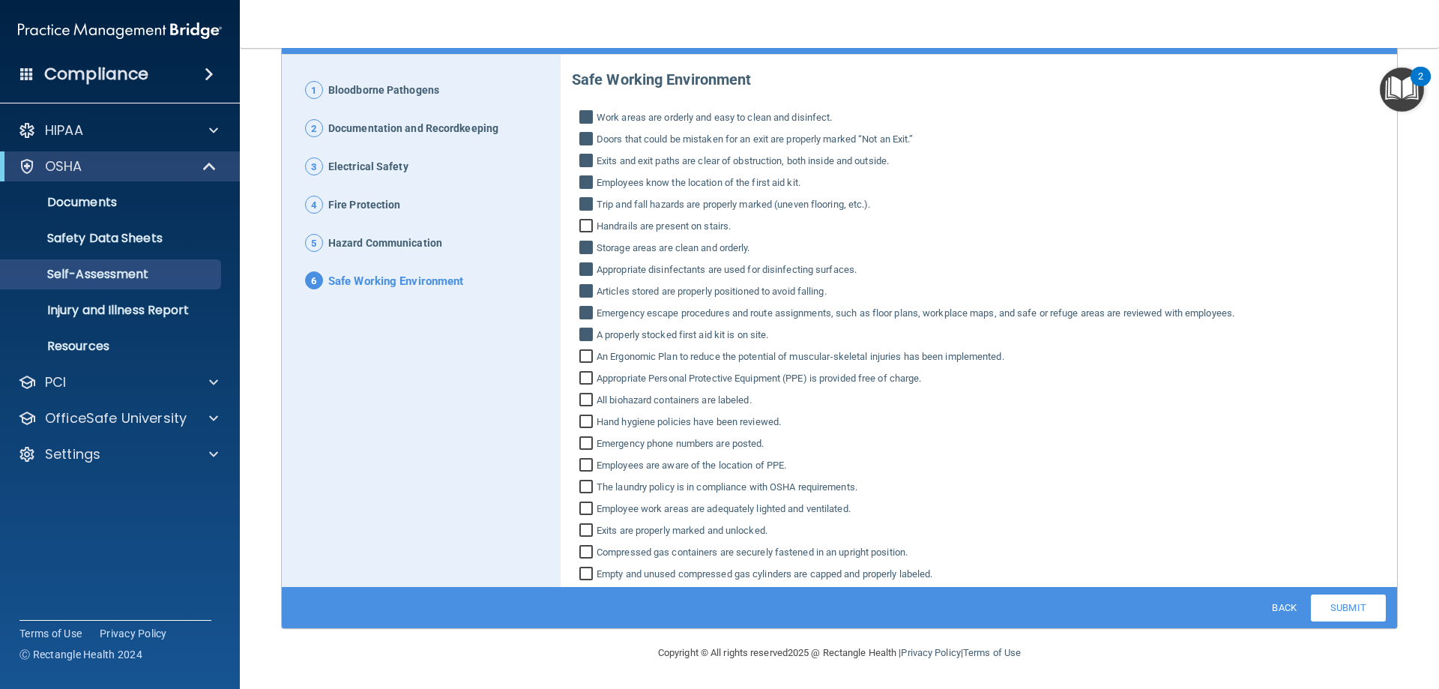
click at [582, 376] on input "Appropriate Personal Protective Equipment (PPE) is provided free of charge." at bounding box center [587, 380] width 17 height 15
checkbox input "true"
click at [579, 400] on input "All biohazard containers are labeled." at bounding box center [587, 401] width 17 height 15
checkbox input "true"
click at [582, 420] on input "Hand hygiene policies have been reviewed." at bounding box center [587, 423] width 17 height 15
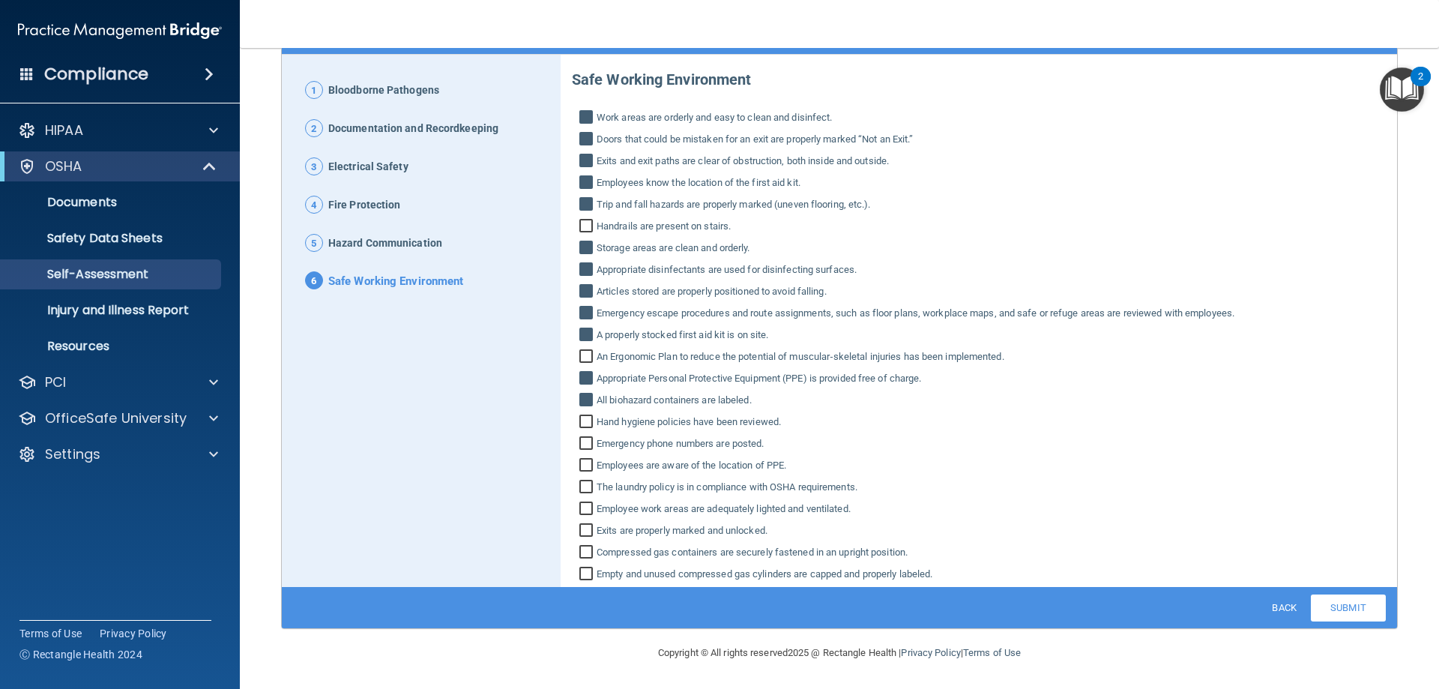
checkbox input "true"
click at [580, 441] on input "Emergency phone numbers are posted." at bounding box center [587, 445] width 17 height 15
checkbox input "true"
click at [582, 465] on input "Employees are aware of the location of PPE." at bounding box center [587, 466] width 17 height 15
checkbox input "true"
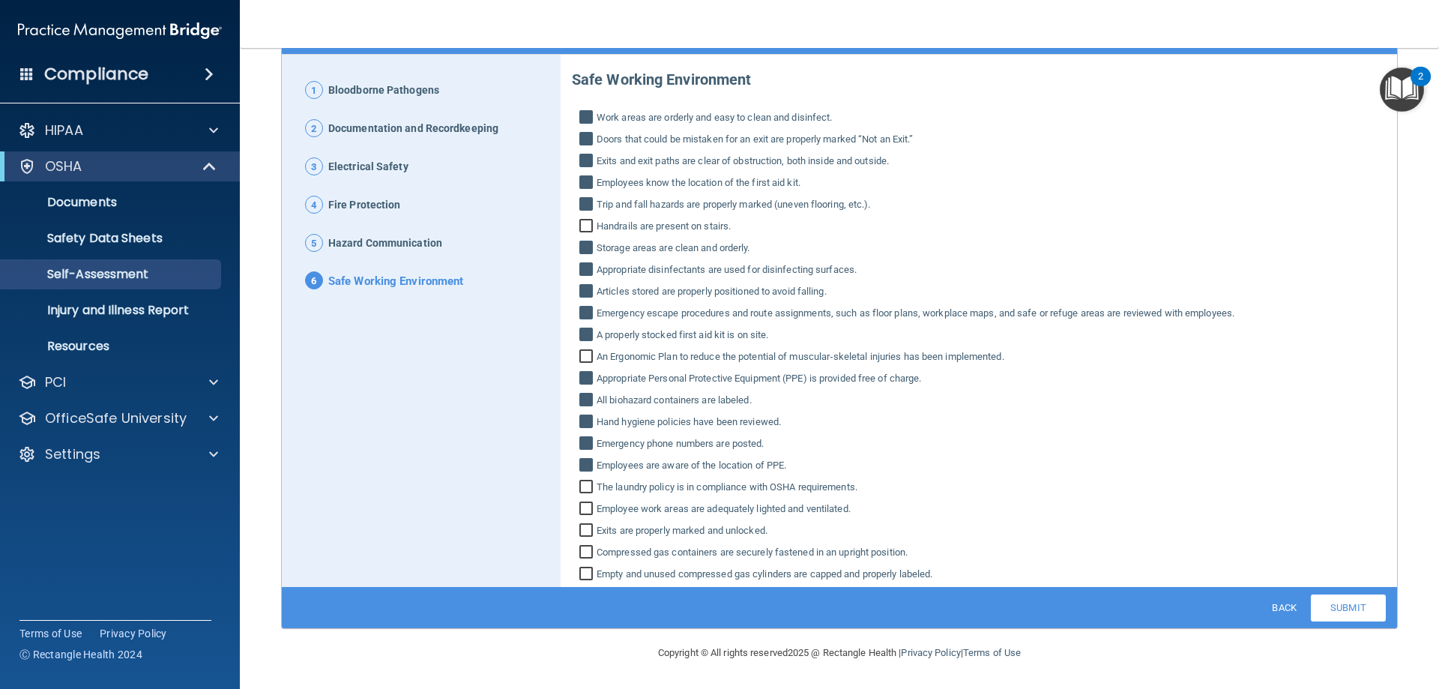
click at [586, 439] on input "Emergency phone numbers are posted." at bounding box center [587, 445] width 17 height 15
checkbox input "false"
click at [580, 510] on input "Employee work areas are adequately lighted and ventilated." at bounding box center [587, 510] width 17 height 15
checkbox input "true"
click at [580, 526] on input "Exits are properly marked and unlocked." at bounding box center [587, 532] width 17 height 15
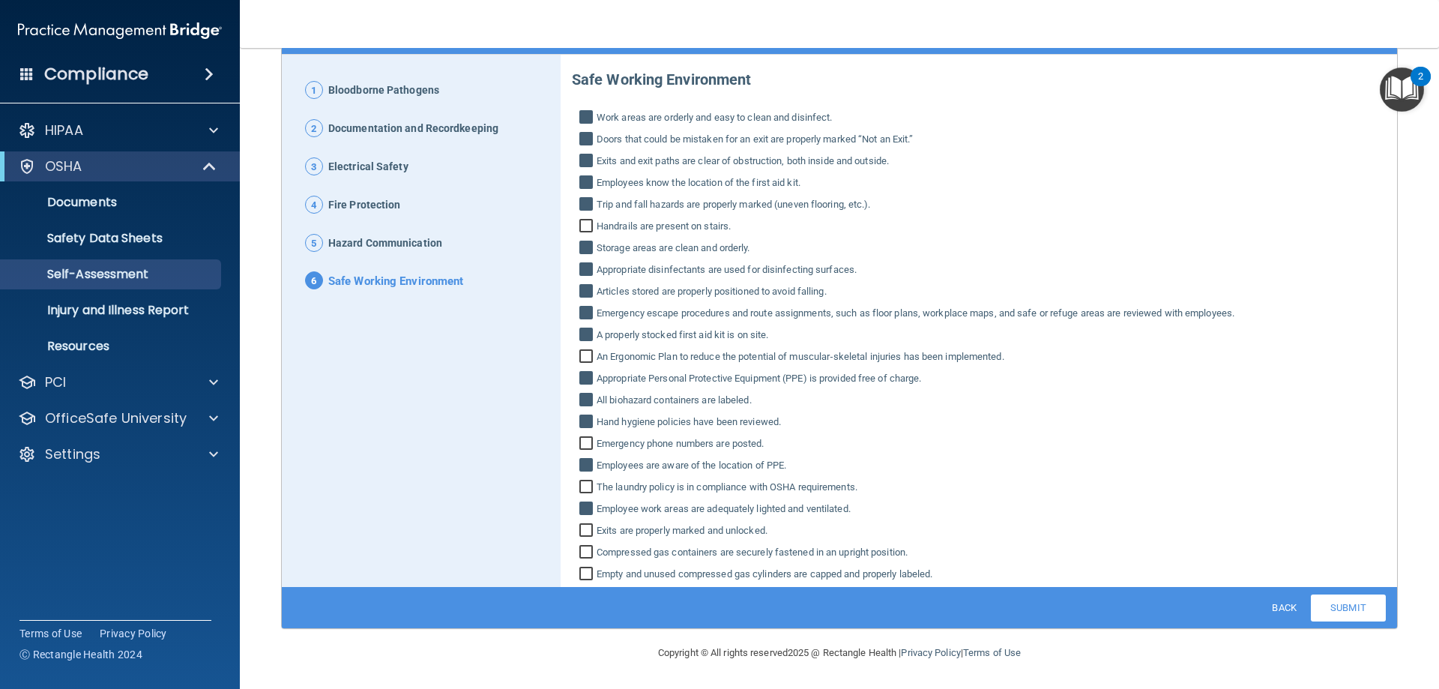
checkbox input "true"
click at [583, 540] on div "Safe Working Environment Work areas are orderly and easy to clean and disinfect…" at bounding box center [979, 320] width 814 height 525
click at [583, 569] on input "Empty and unused compressed gas cylinders are capped and properly labeled." at bounding box center [587, 575] width 17 height 15
checkbox input "true"
click at [1328, 606] on link "Submit" at bounding box center [1348, 607] width 75 height 27
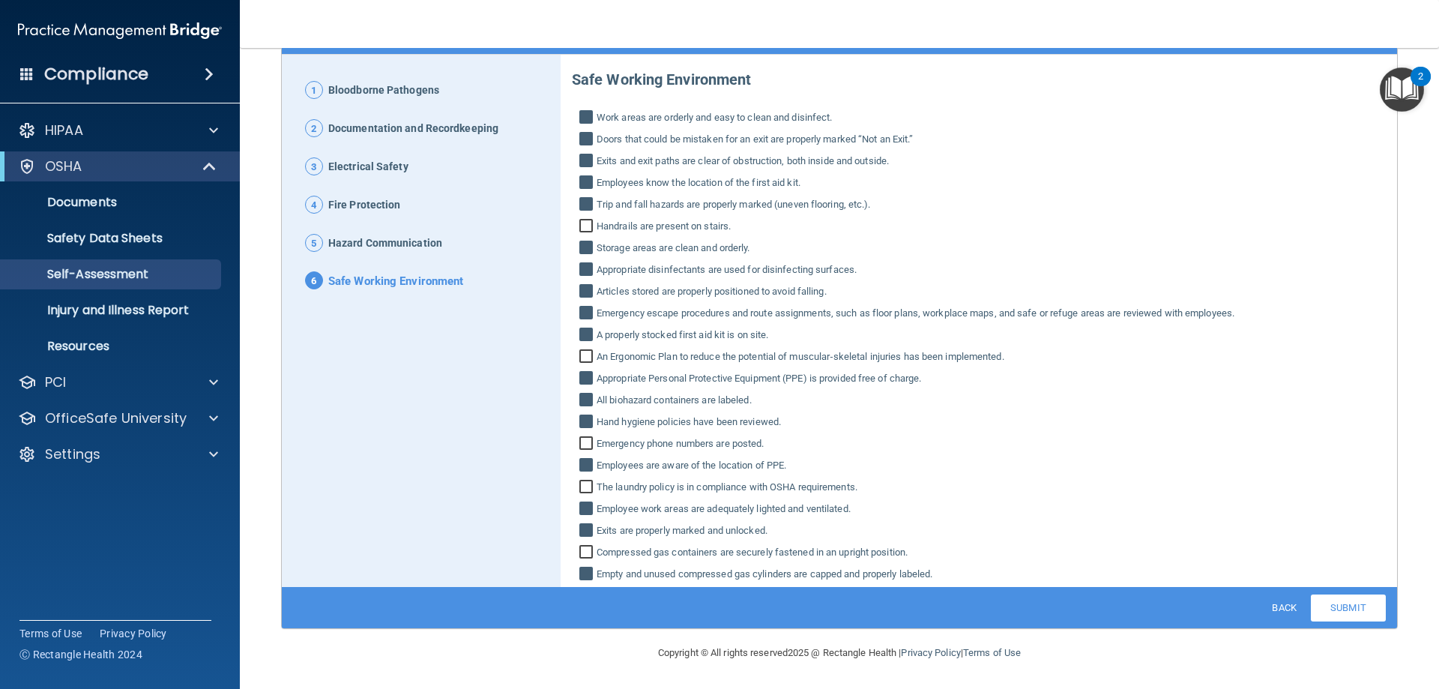
scroll to position [0, 0]
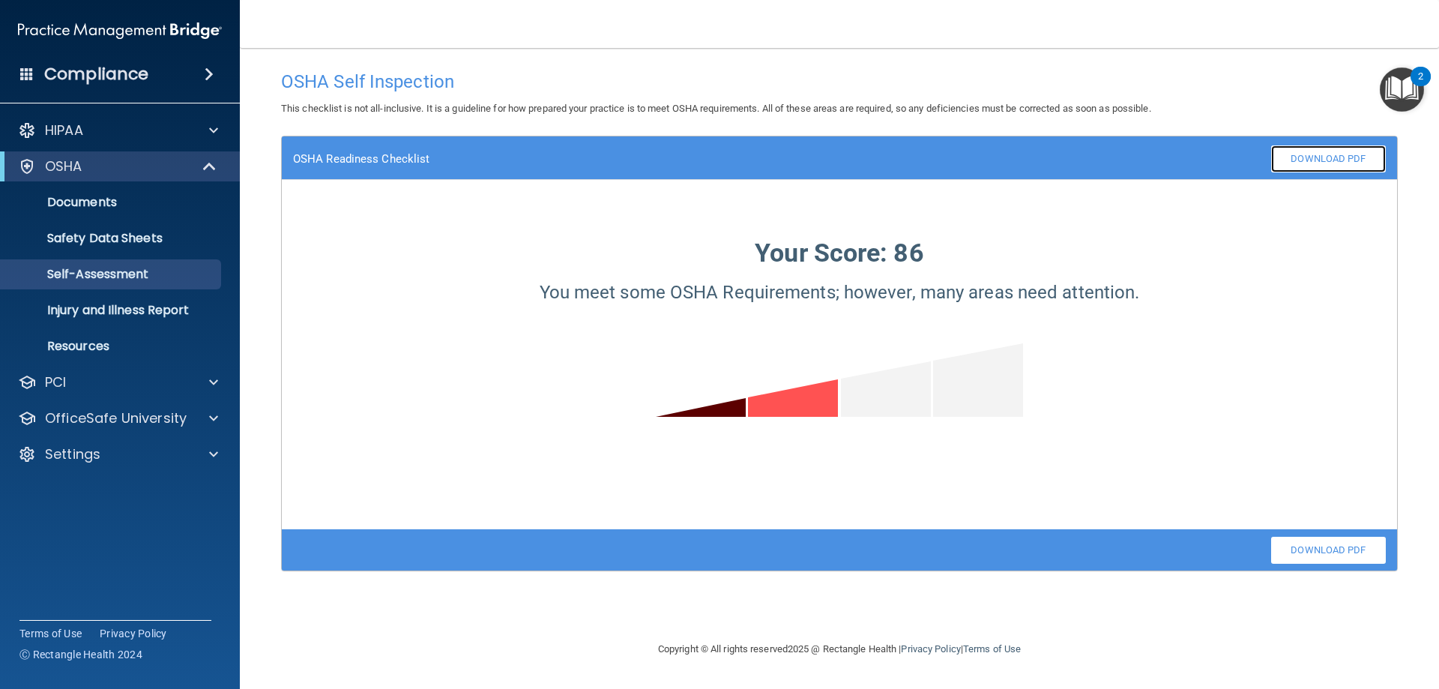
click at [1344, 156] on link "Download PDF" at bounding box center [1328, 158] width 115 height 27
click at [92, 339] on p "Resources" at bounding box center [112, 346] width 205 height 15
